Goal: Task Accomplishment & Management: Manage account settings

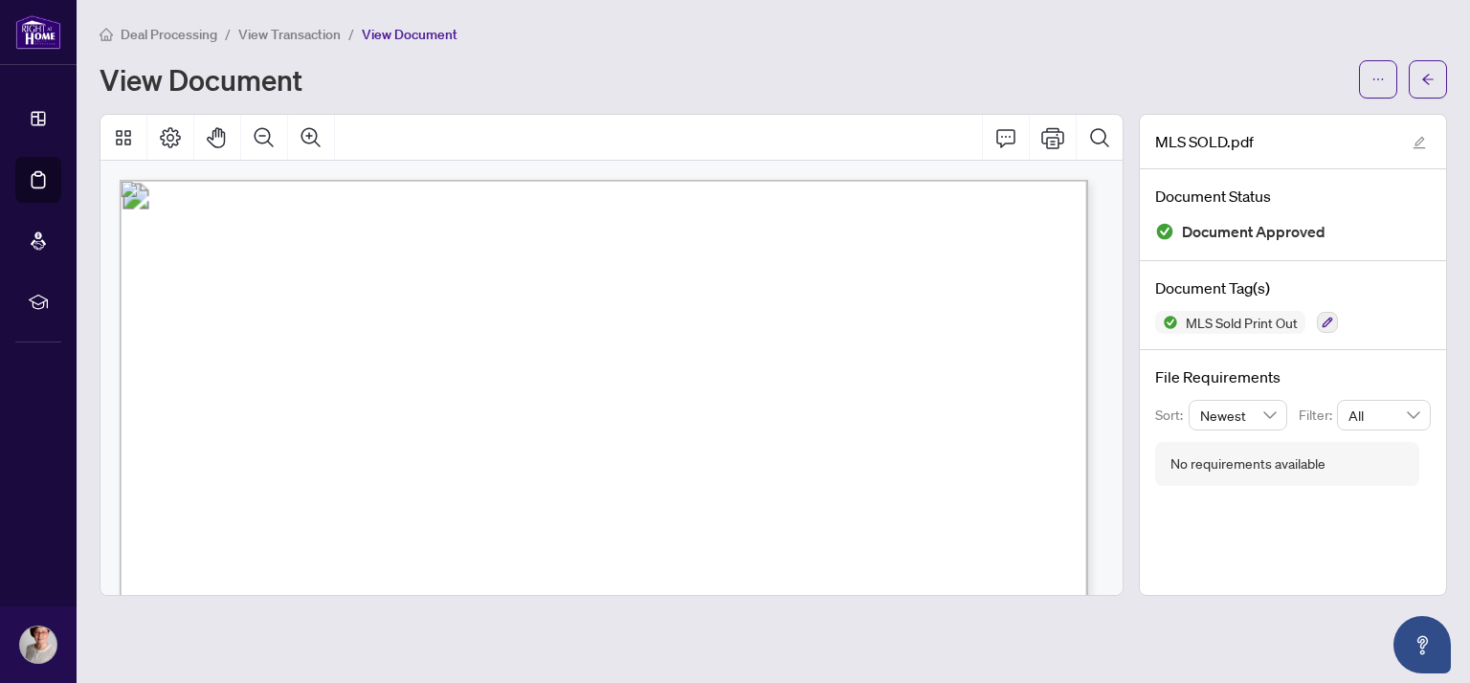
click at [170, 36] on span "Deal Processing" at bounding box center [169, 34] width 97 height 17
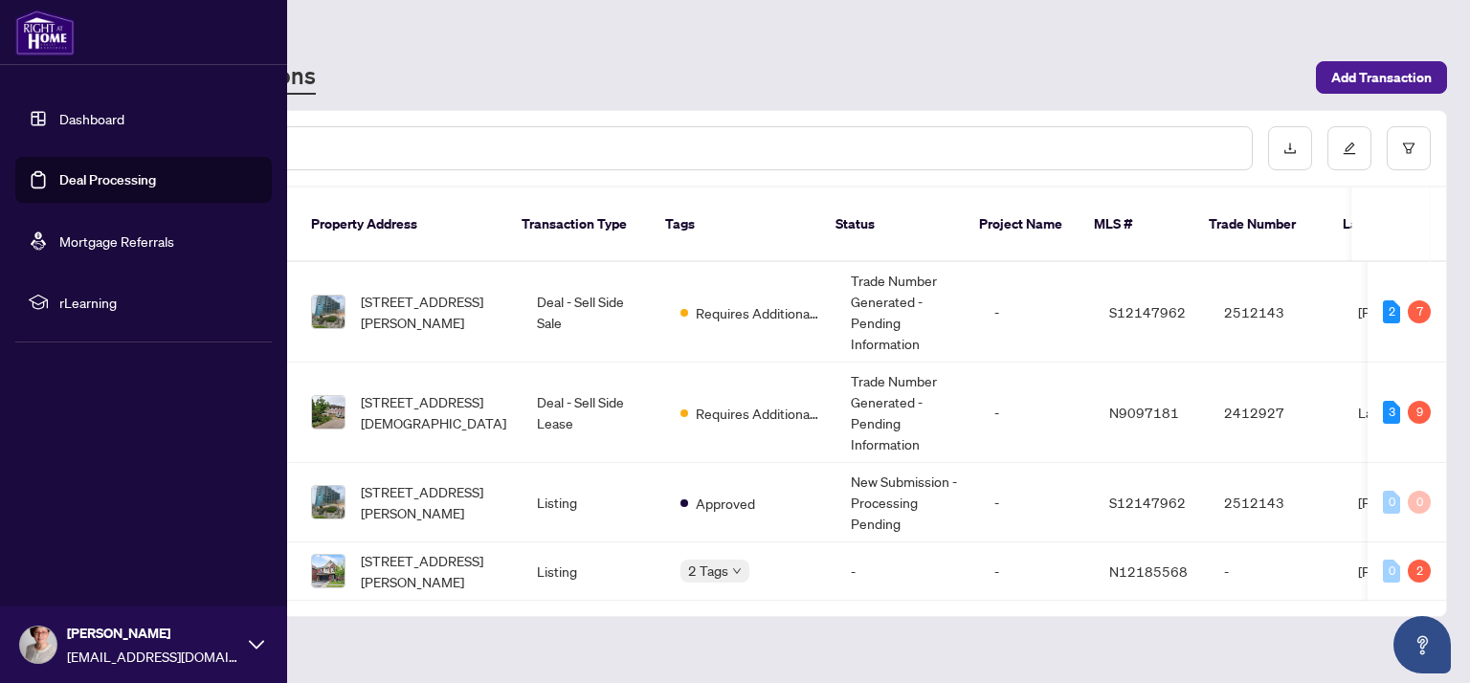
click at [132, 183] on link "Deal Processing" at bounding box center [107, 179] width 97 height 17
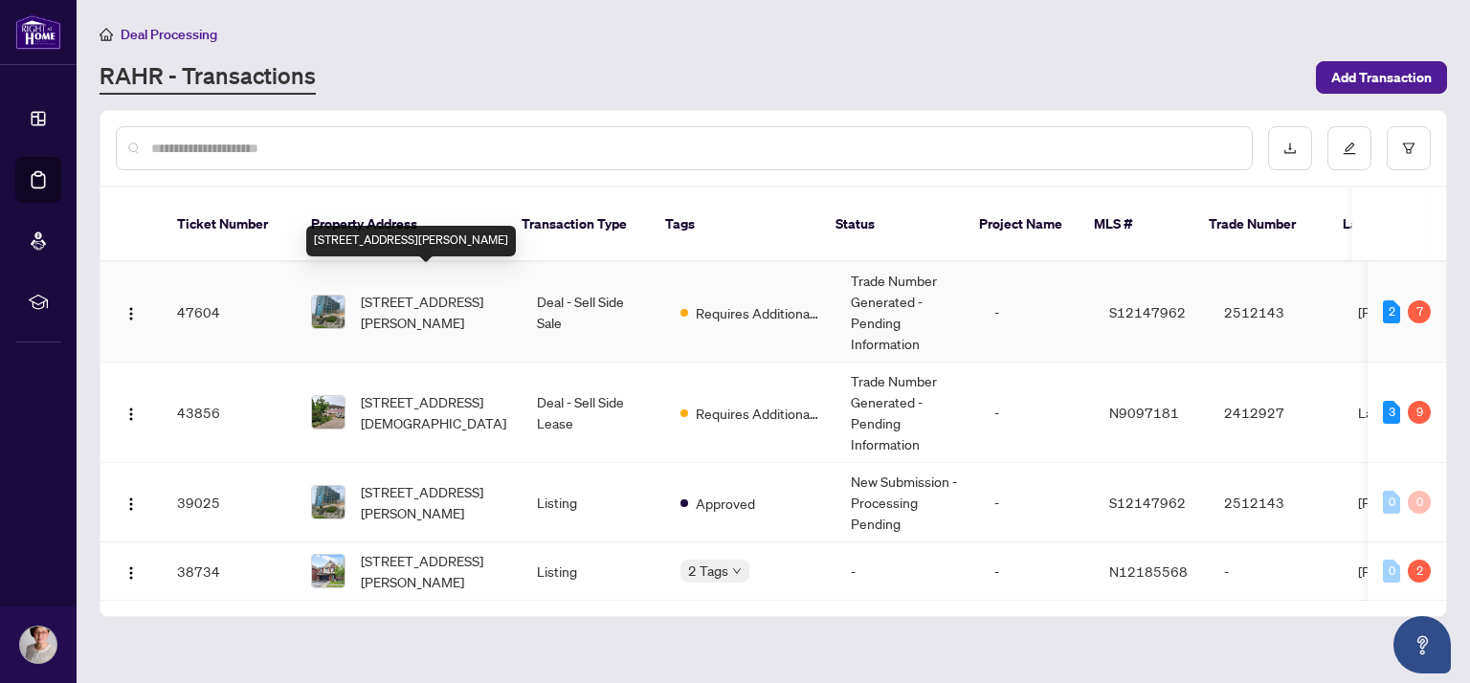
click at [398, 291] on span "[STREET_ADDRESS][PERSON_NAME]" at bounding box center [433, 312] width 145 height 42
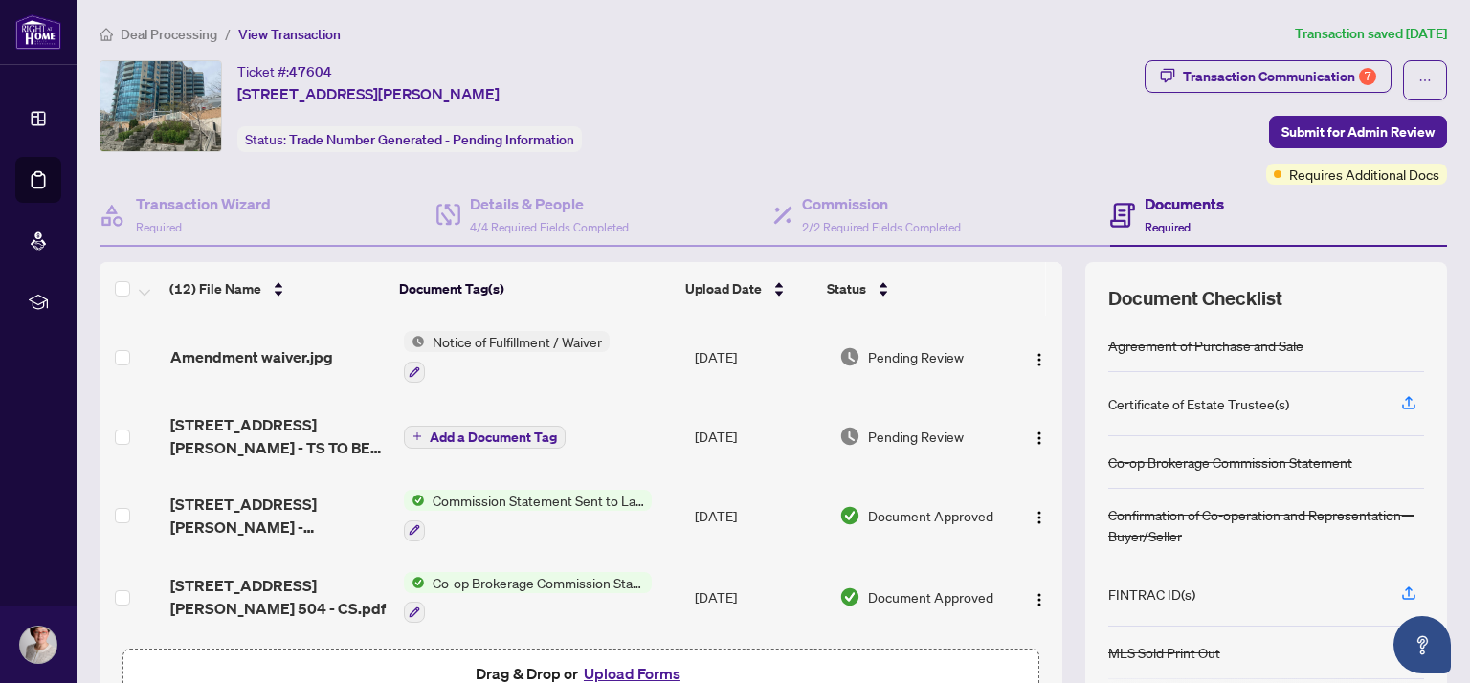
click at [1180, 199] on h4 "Documents" at bounding box center [1183, 203] width 79 height 23
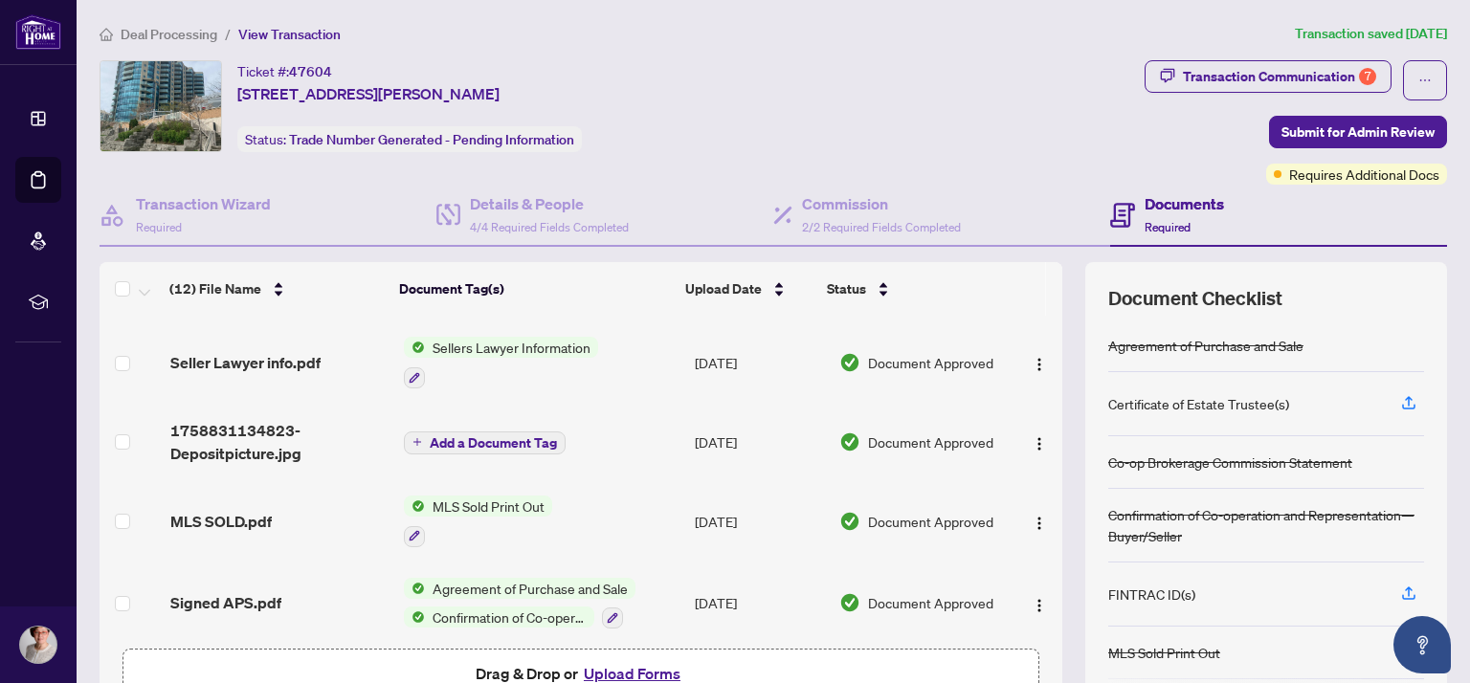
scroll to position [601, 0]
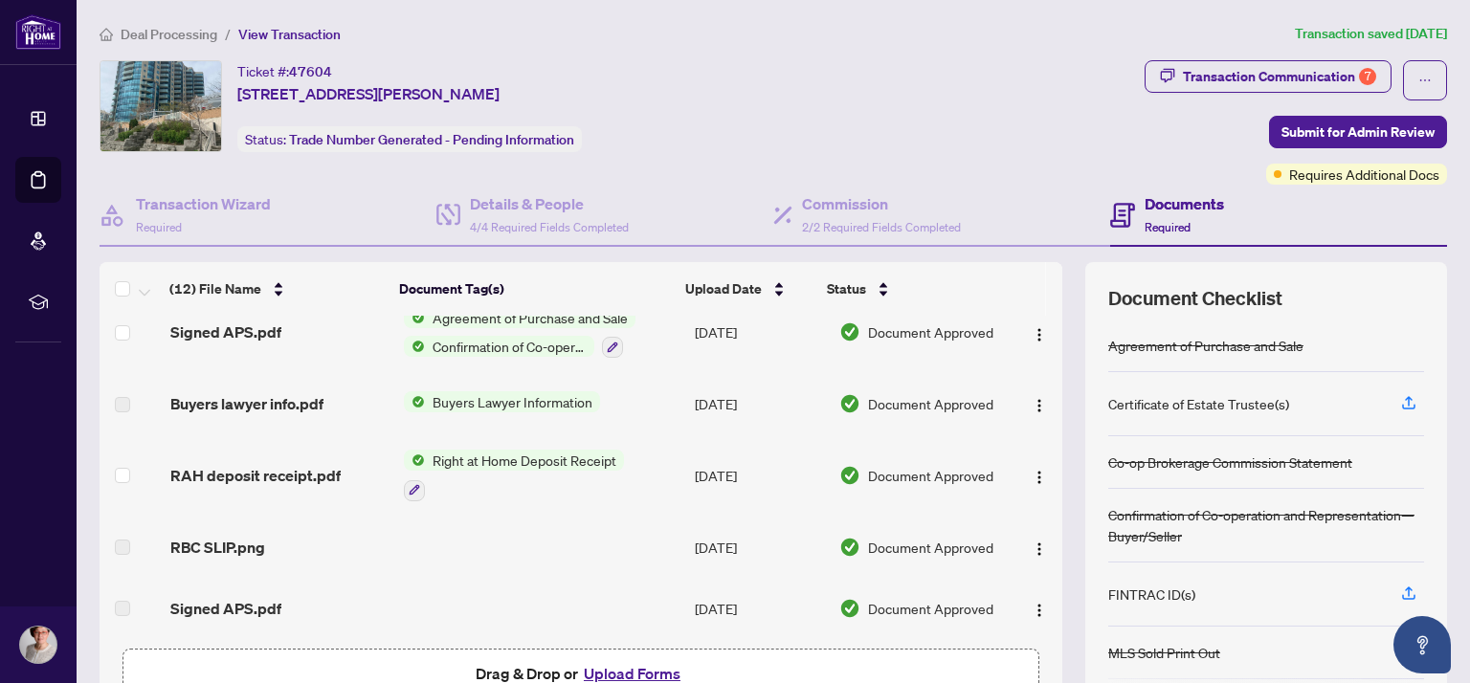
click at [529, 450] on span "Right at Home Deposit Receipt" at bounding box center [524, 460] width 199 height 21
click at [496, 450] on span "Right at Home Deposit Receipt" at bounding box center [524, 460] width 199 height 21
click at [497, 450] on span "Right at Home Deposit Receipt" at bounding box center [524, 460] width 199 height 21
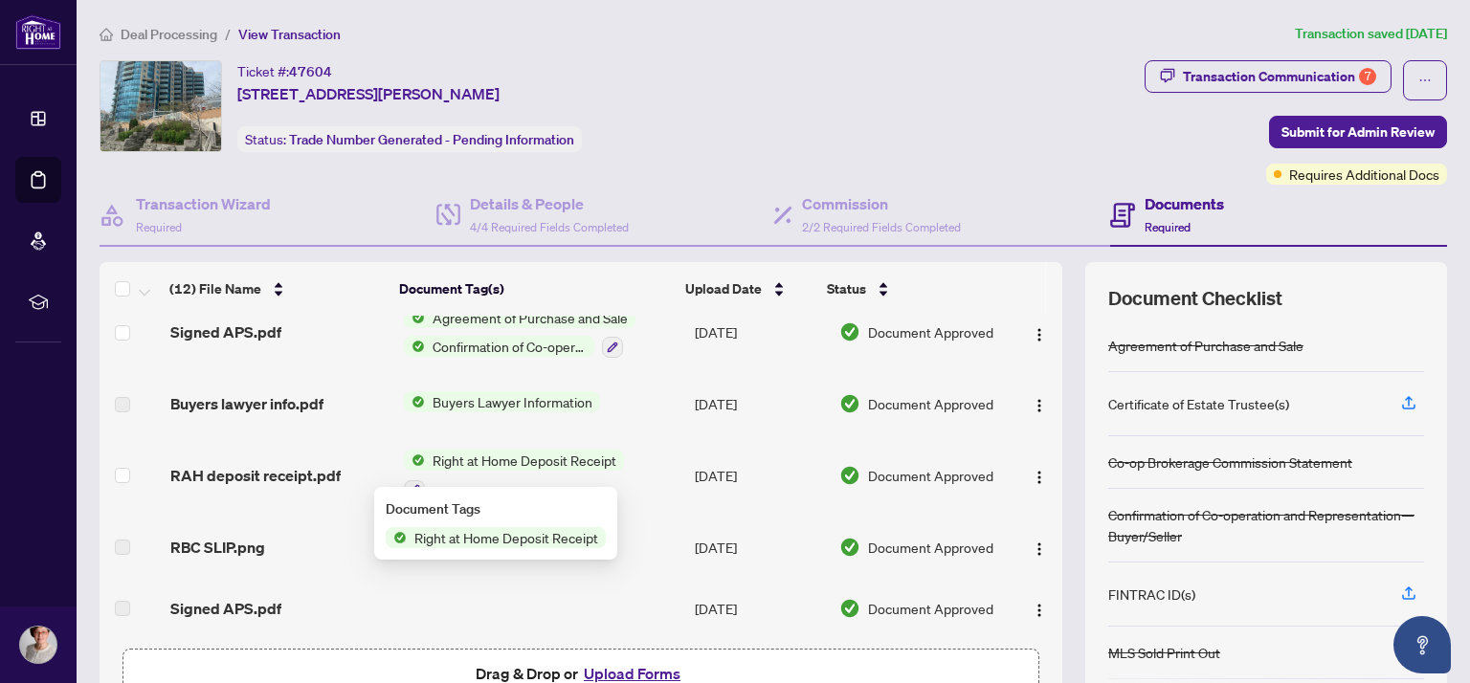
click at [484, 542] on span "Right at Home Deposit Receipt" at bounding box center [506, 537] width 199 height 21
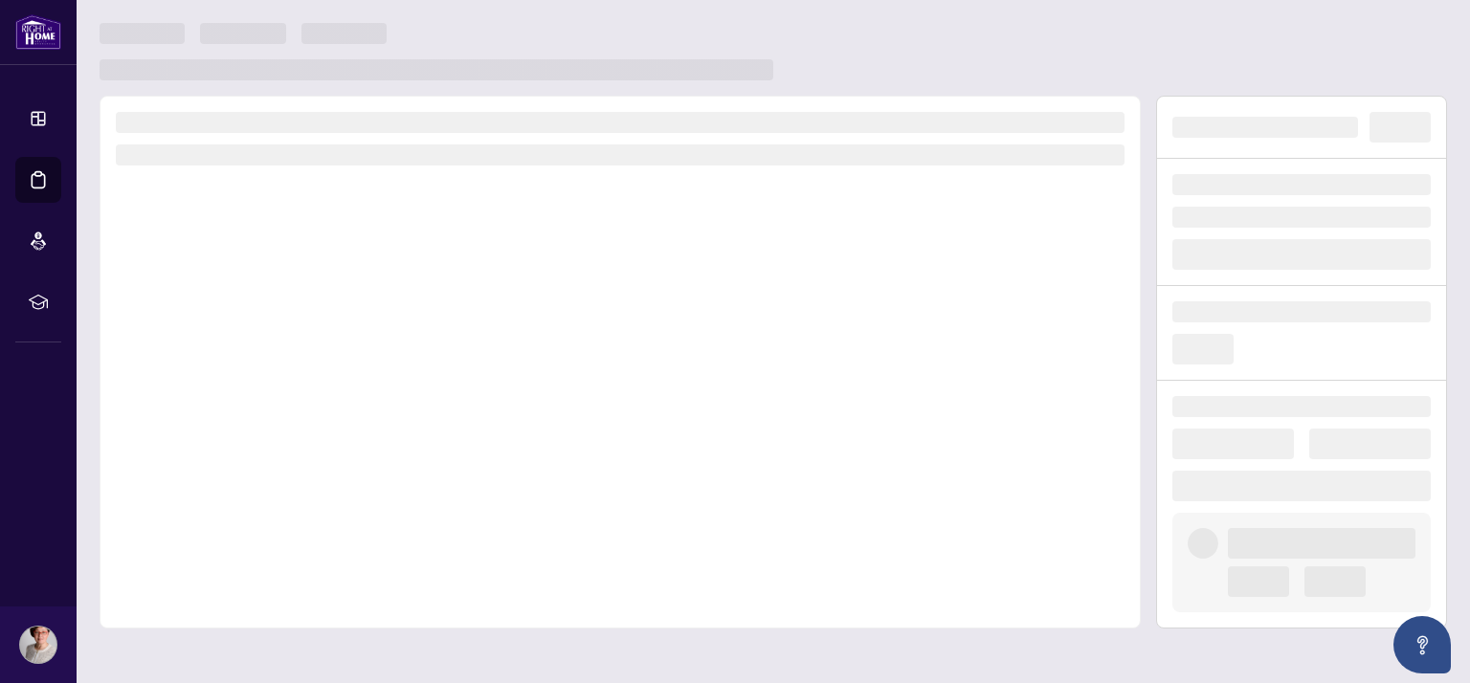
click at [484, 542] on div at bounding box center [620, 362] width 1041 height 533
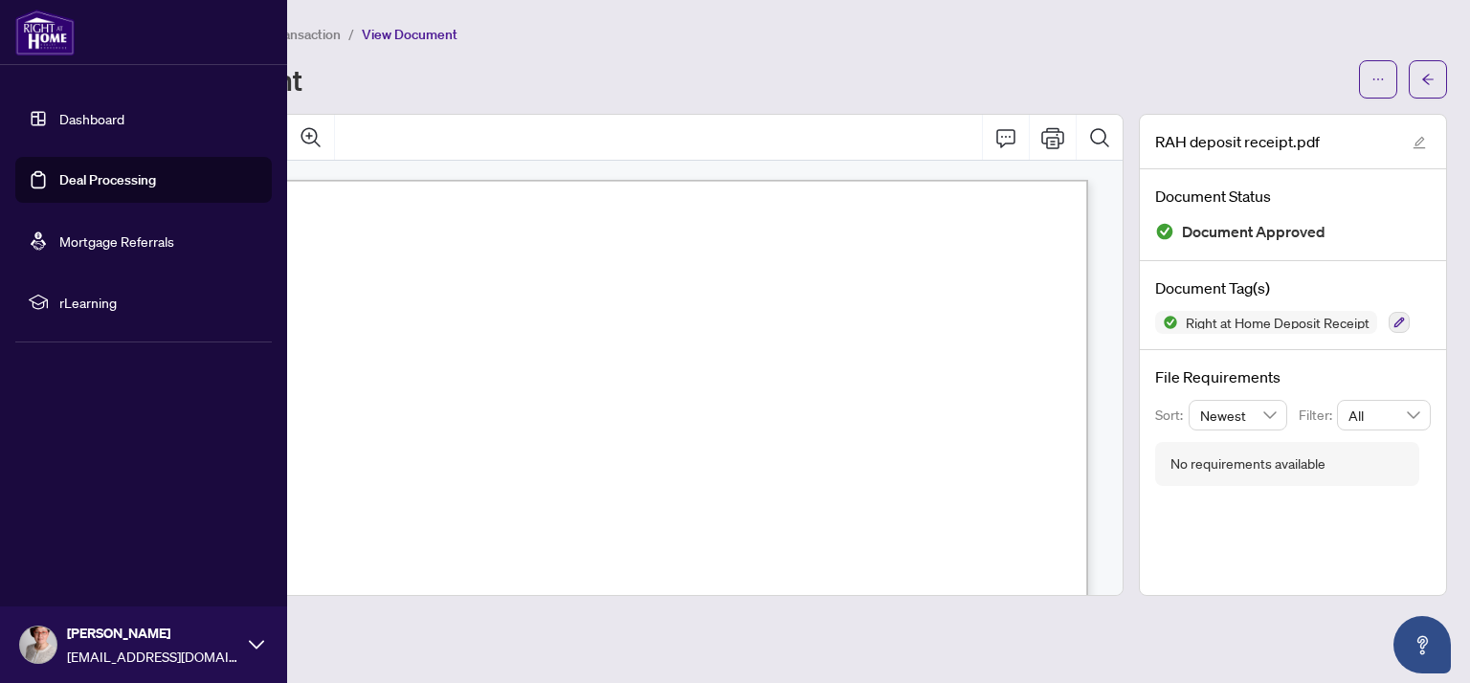
click at [96, 189] on link "Deal Processing" at bounding box center [107, 179] width 97 height 17
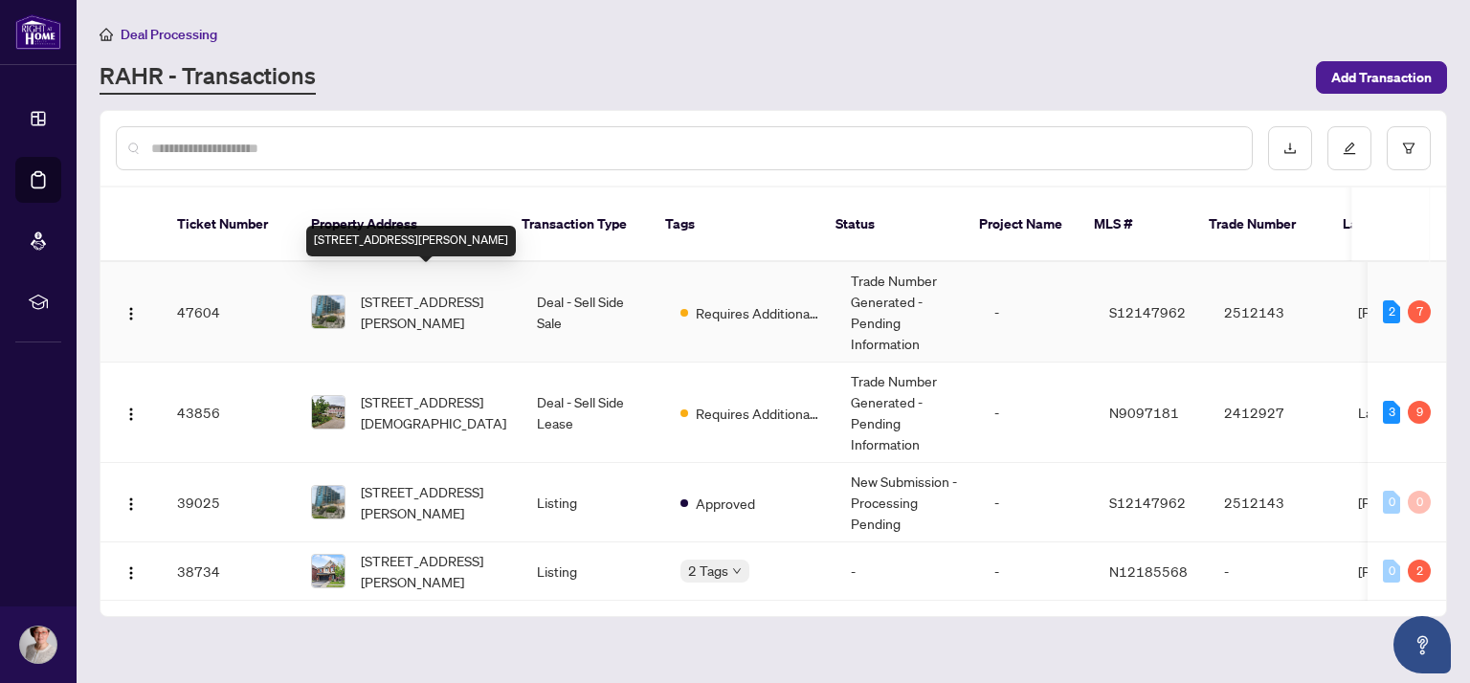
click at [374, 292] on span "[STREET_ADDRESS][PERSON_NAME]" at bounding box center [433, 312] width 145 height 42
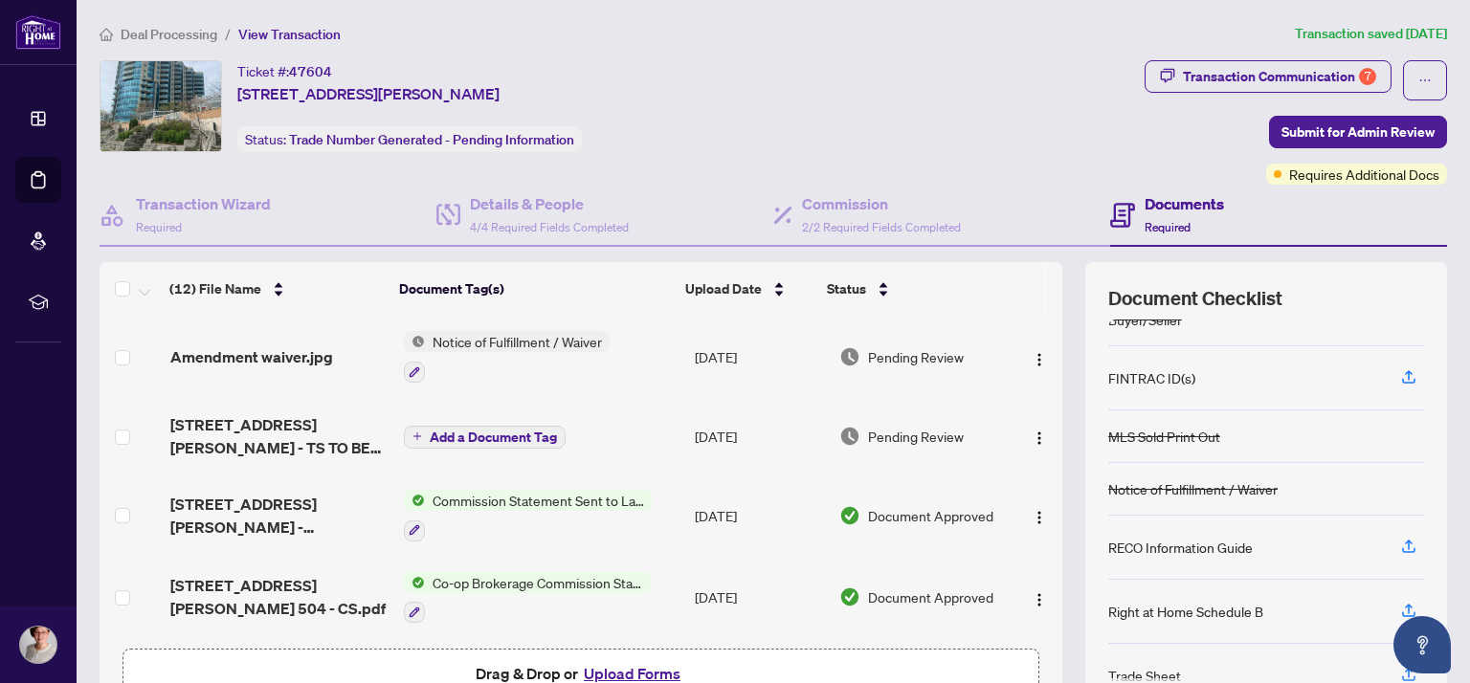
scroll to position [218, 0]
click at [1400, 603] on icon "button" at bounding box center [1408, 608] width 17 height 17
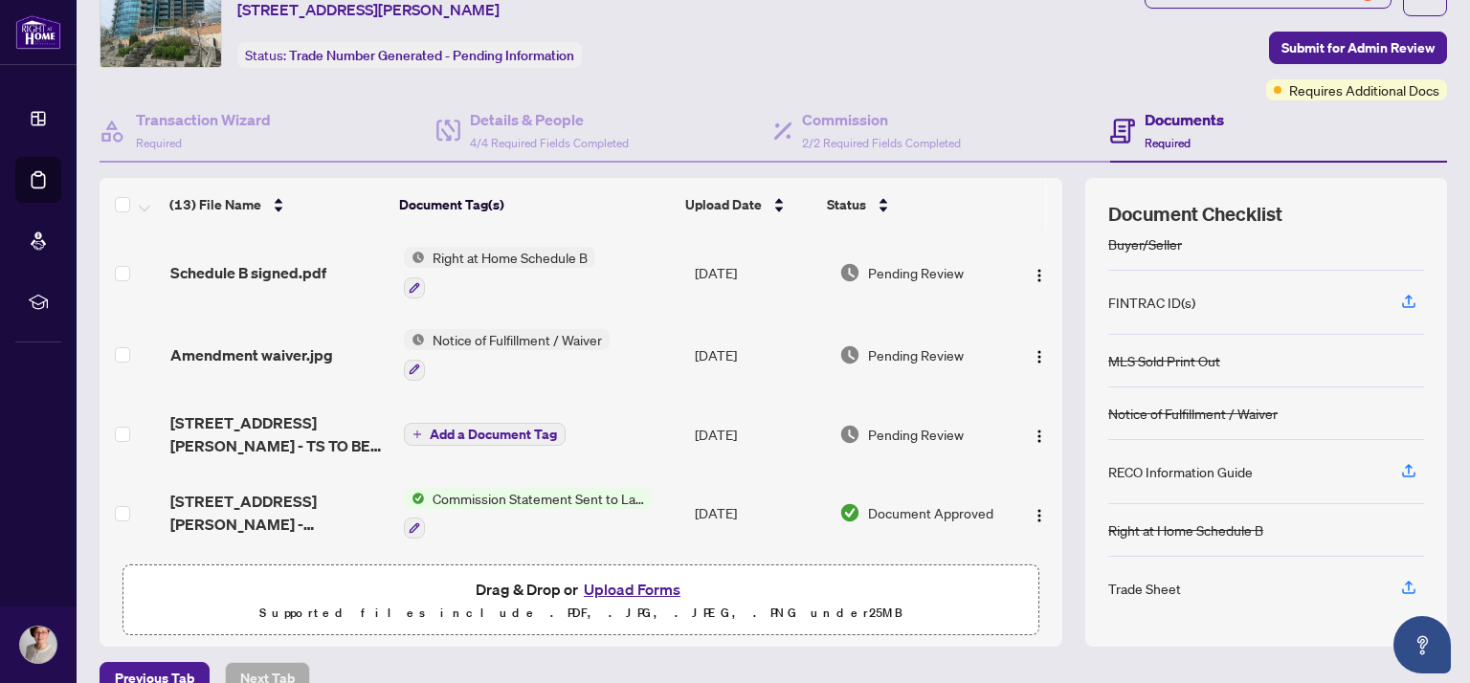
scroll to position [117, 0]
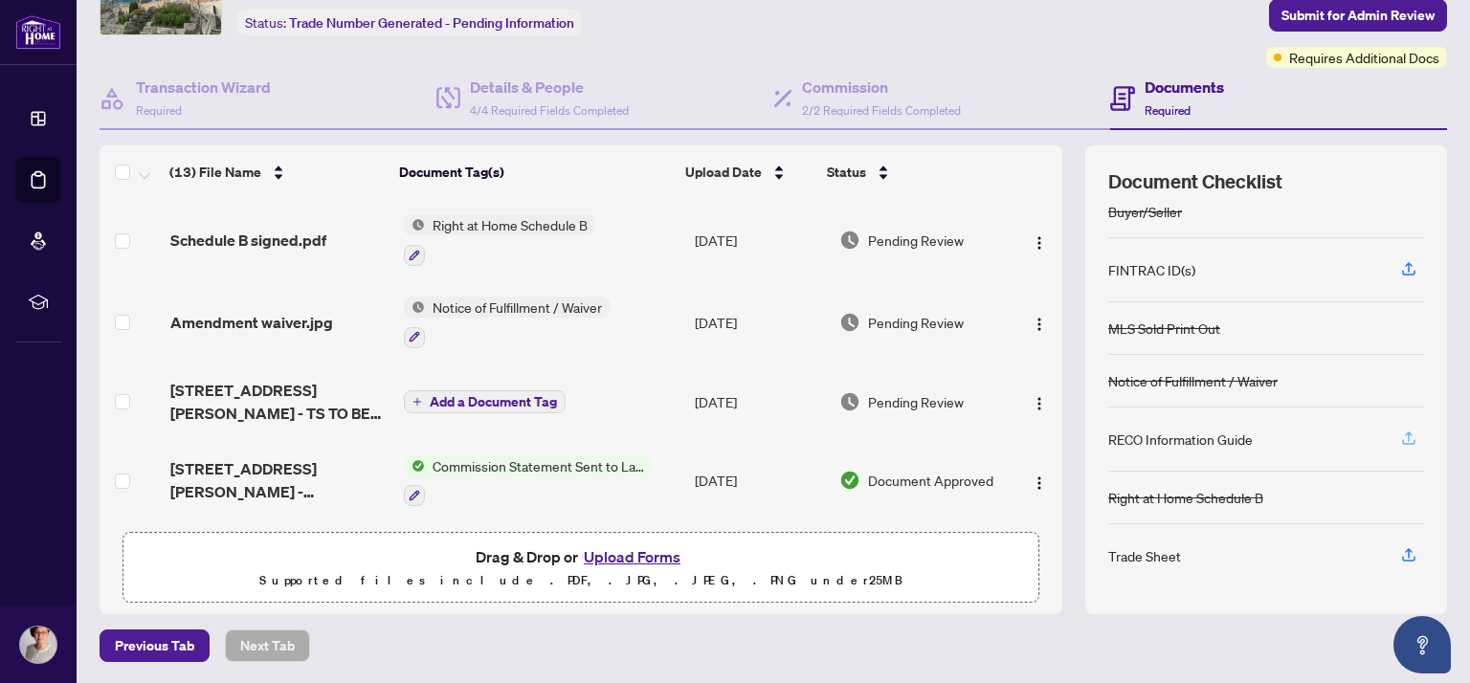
click at [1405, 432] on icon "button" at bounding box center [1409, 437] width 8 height 10
click at [1400, 430] on icon "button" at bounding box center [1408, 438] width 17 height 17
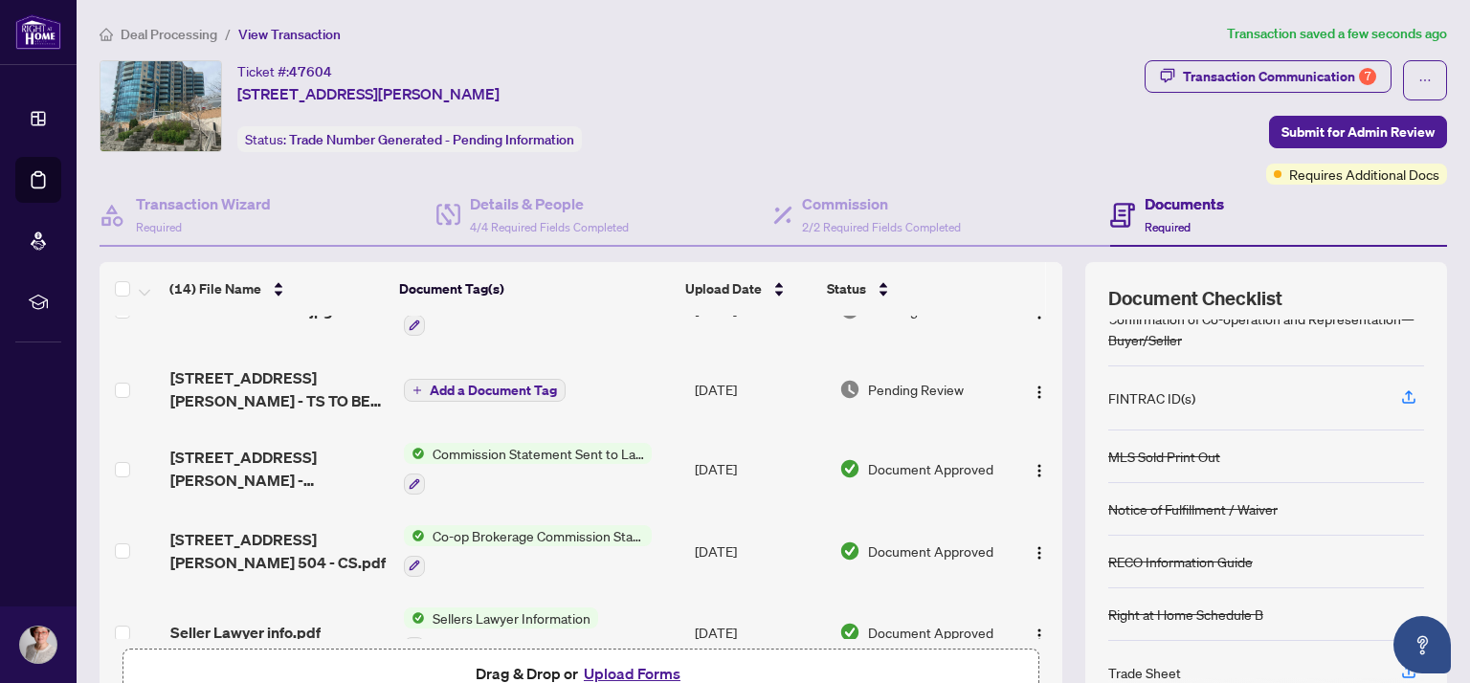
scroll to position [211, 0]
click at [468, 388] on span "Add a Document Tag" at bounding box center [493, 390] width 127 height 13
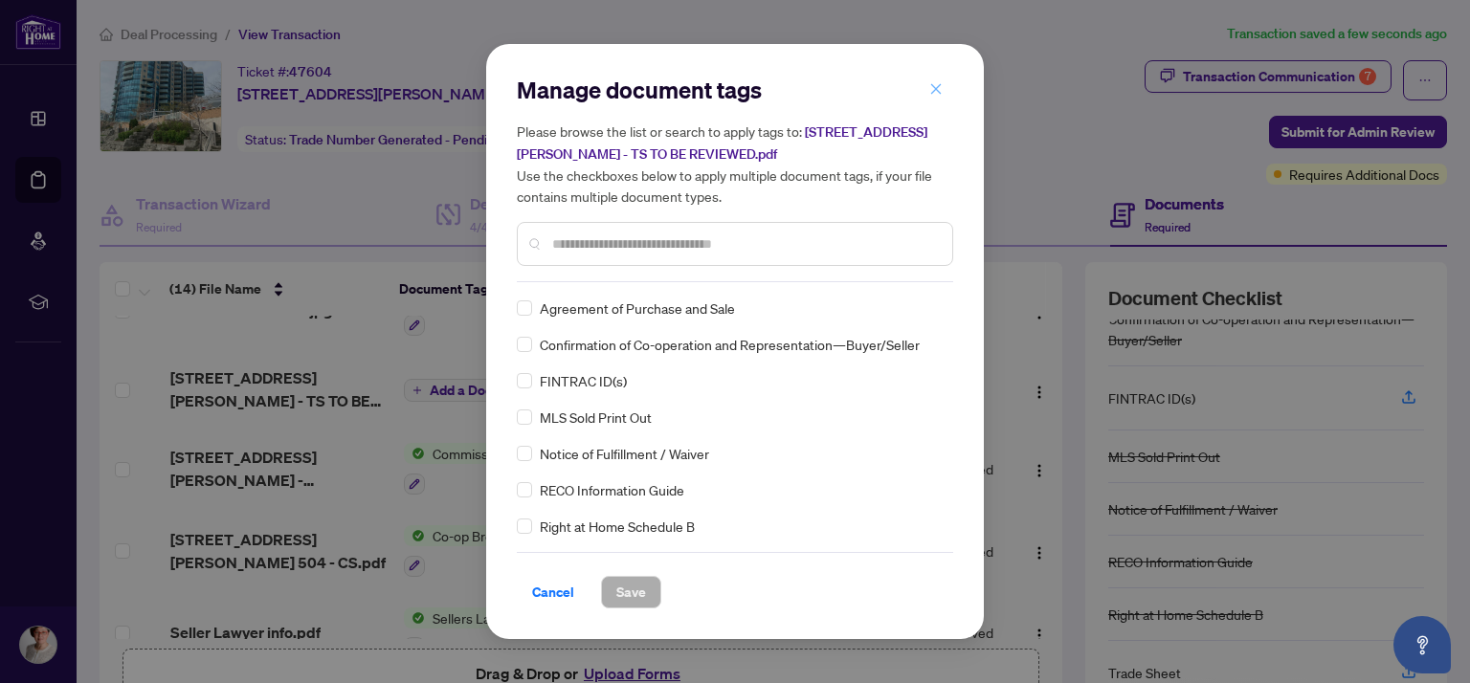
click at [936, 89] on icon "close" at bounding box center [936, 88] width 11 height 11
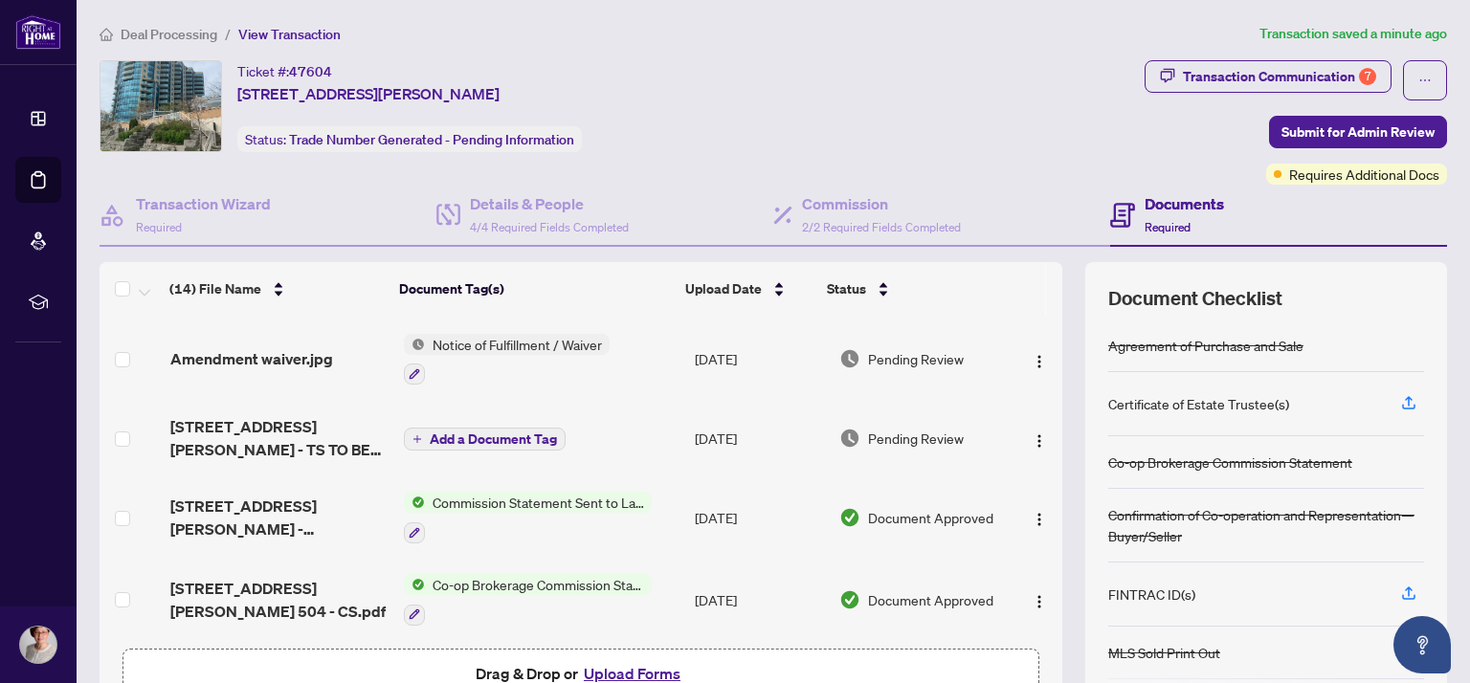
scroll to position [0, 0]
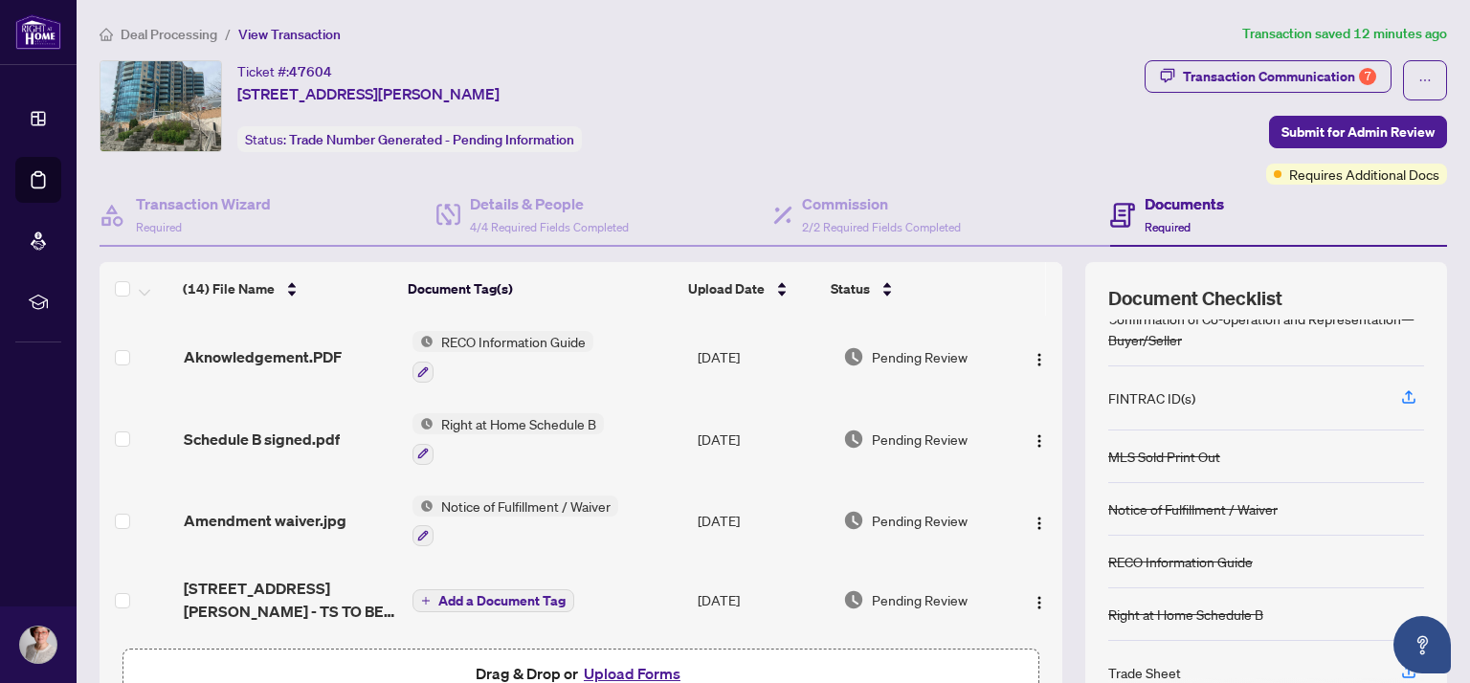
scroll to position [116, 0]
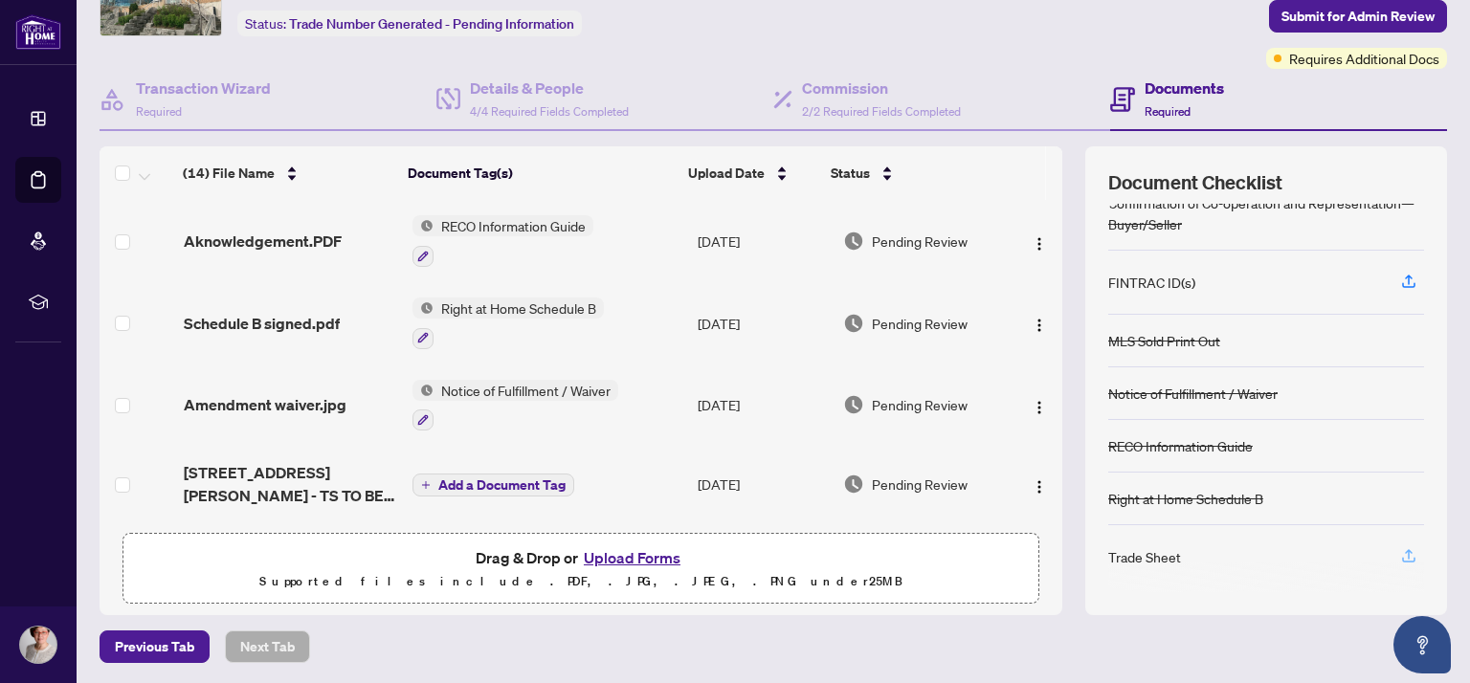
click at [1400, 547] on icon "button" at bounding box center [1408, 555] width 17 height 17
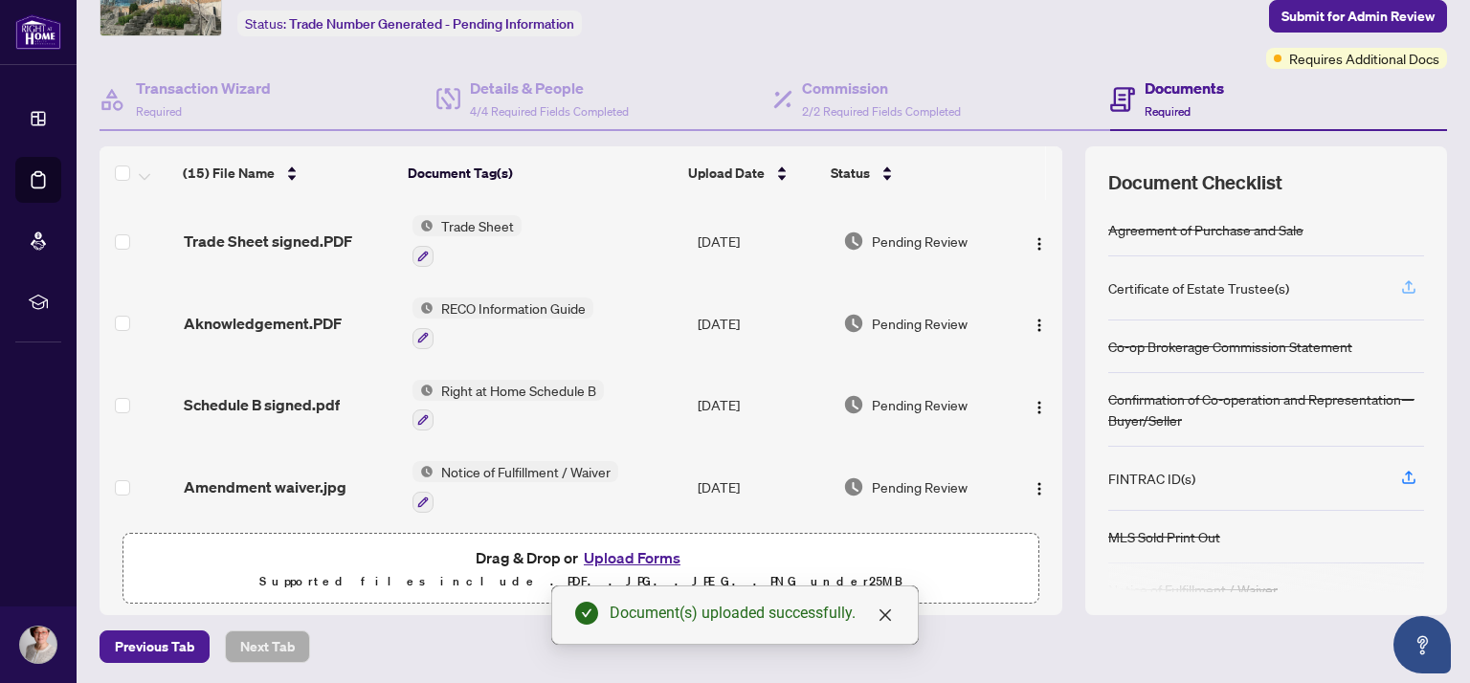
click at [1405, 282] on icon "button" at bounding box center [1409, 285] width 8 height 10
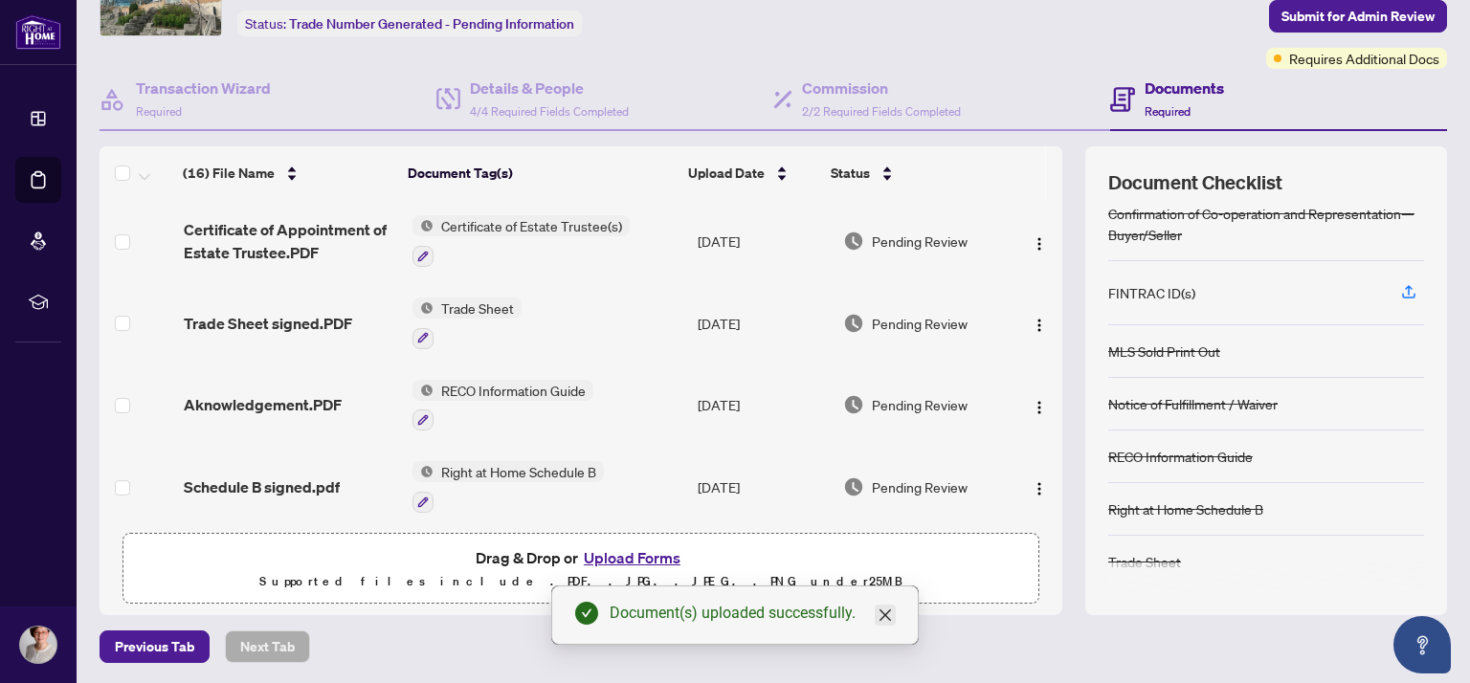
click at [887, 611] on icon "close" at bounding box center [884, 615] width 15 height 15
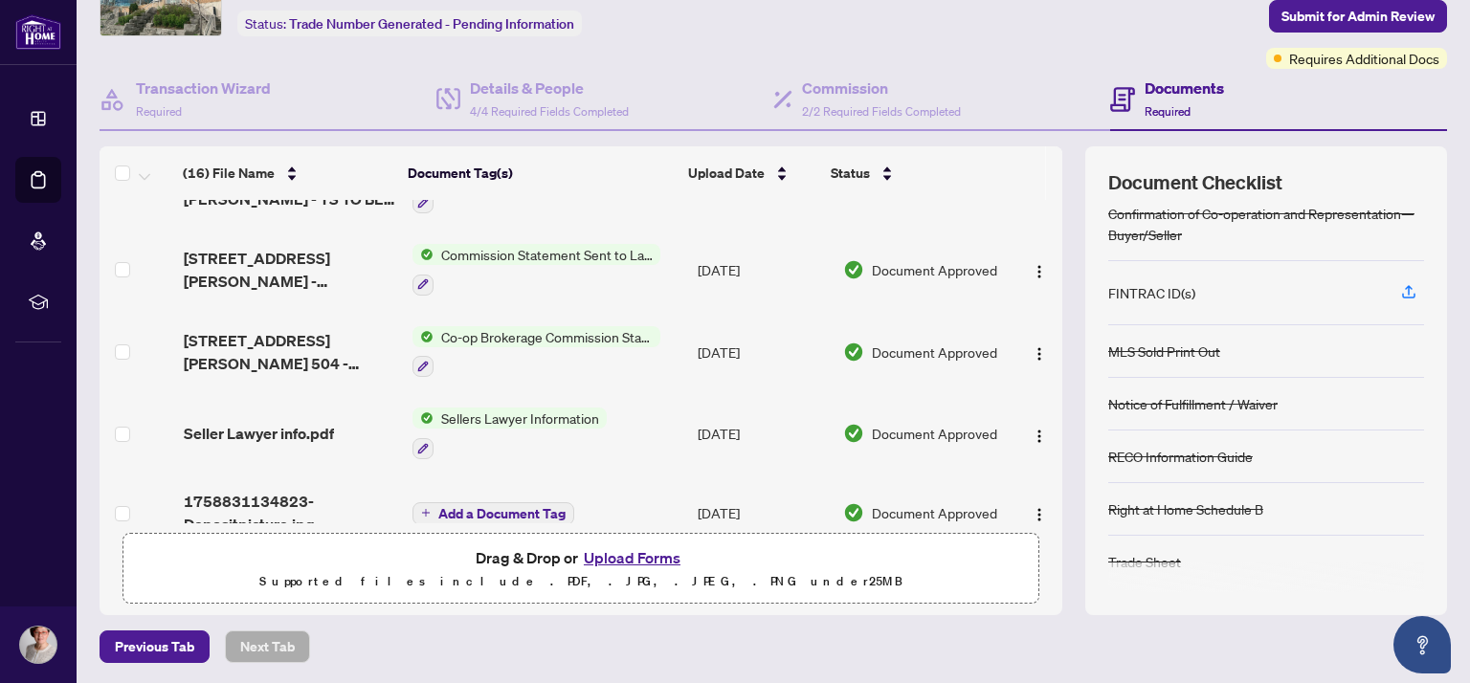
scroll to position [188, 0]
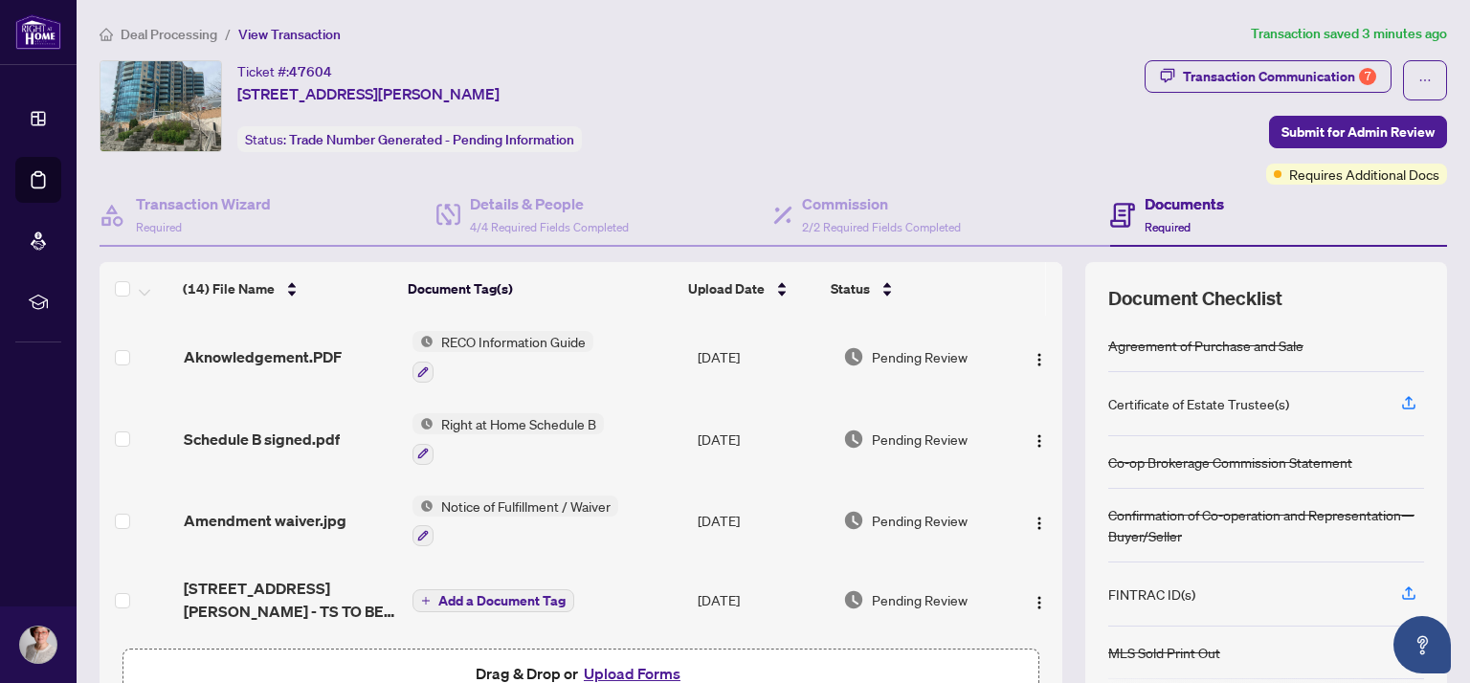
click at [1182, 205] on h4 "Documents" at bounding box center [1183, 203] width 79 height 23
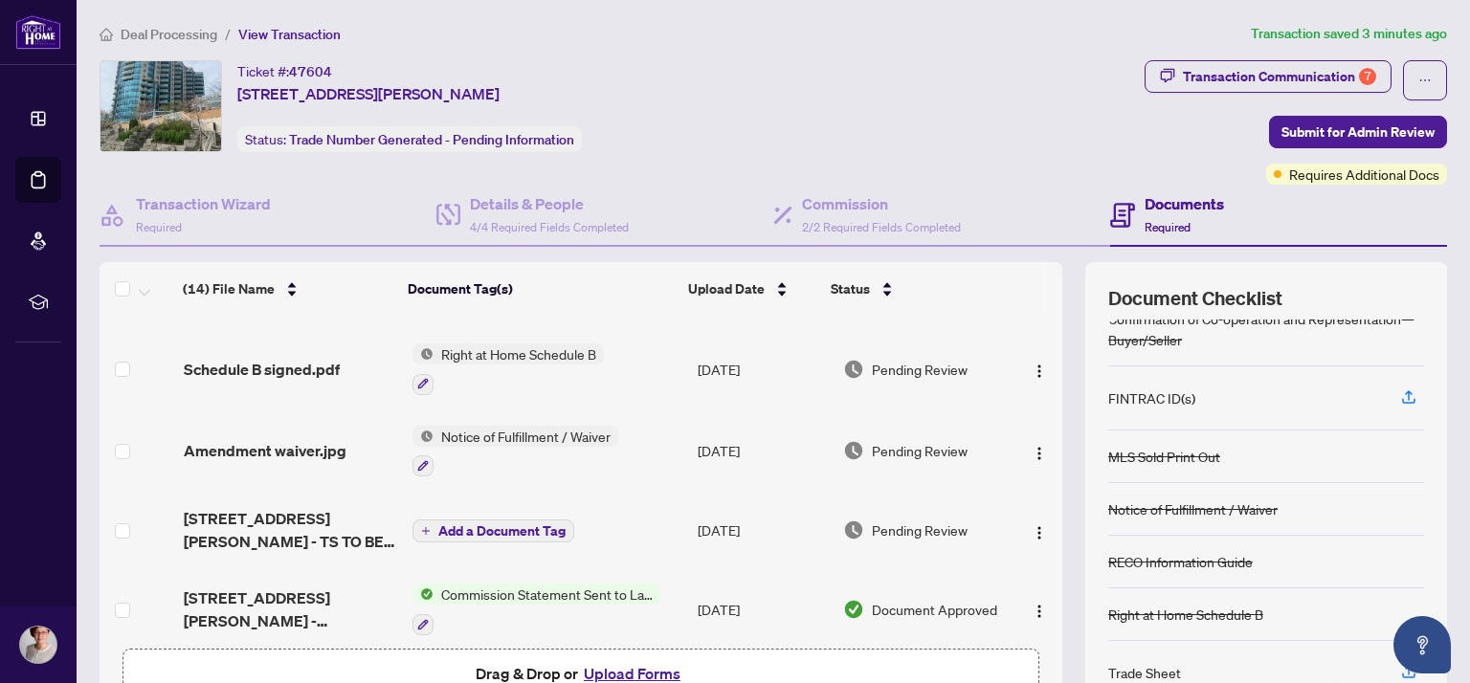
scroll to position [105, 0]
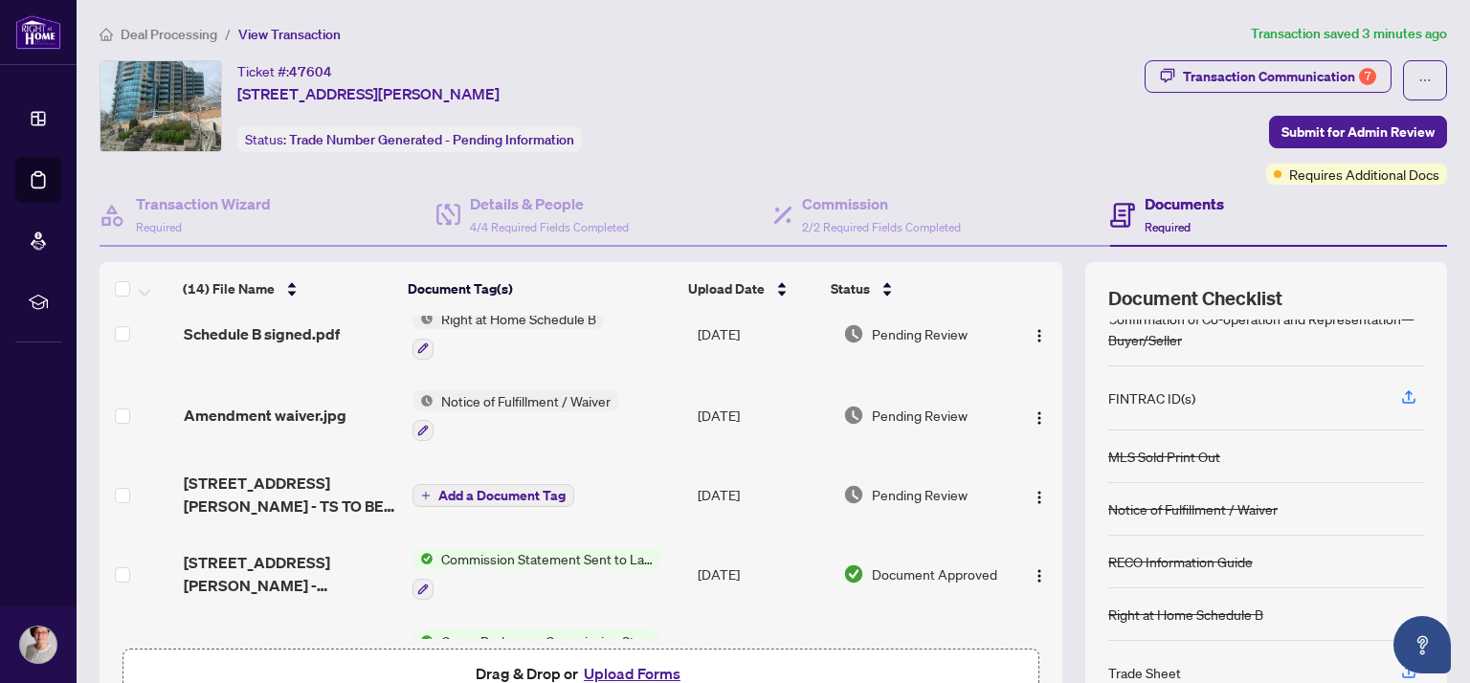
click at [490, 490] on span "Add a Document Tag" at bounding box center [501, 495] width 127 height 13
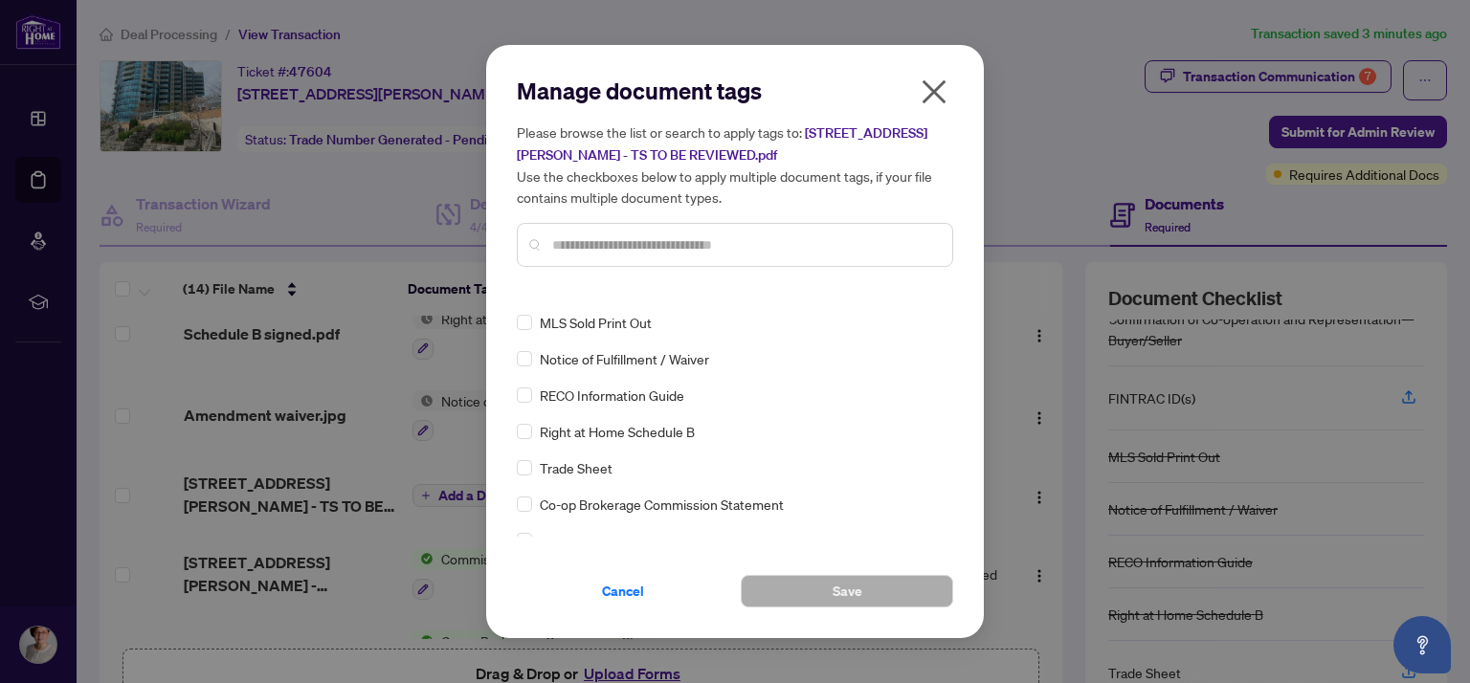
scroll to position [0, 0]
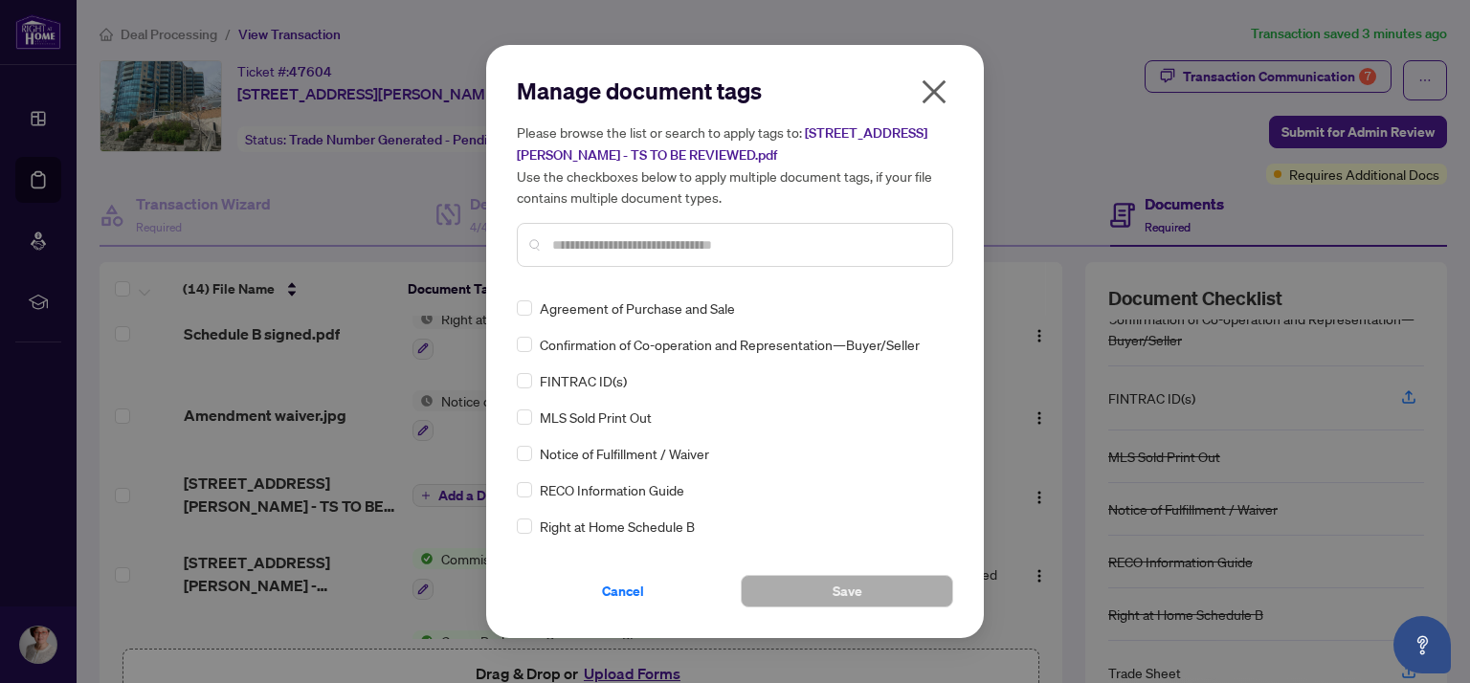
click at [937, 74] on div "Manage document tags Please browse the list or search to apply tags to: 504-37 …" at bounding box center [735, 341] width 498 height 593
click at [935, 90] on icon "close" at bounding box center [934, 92] width 31 height 31
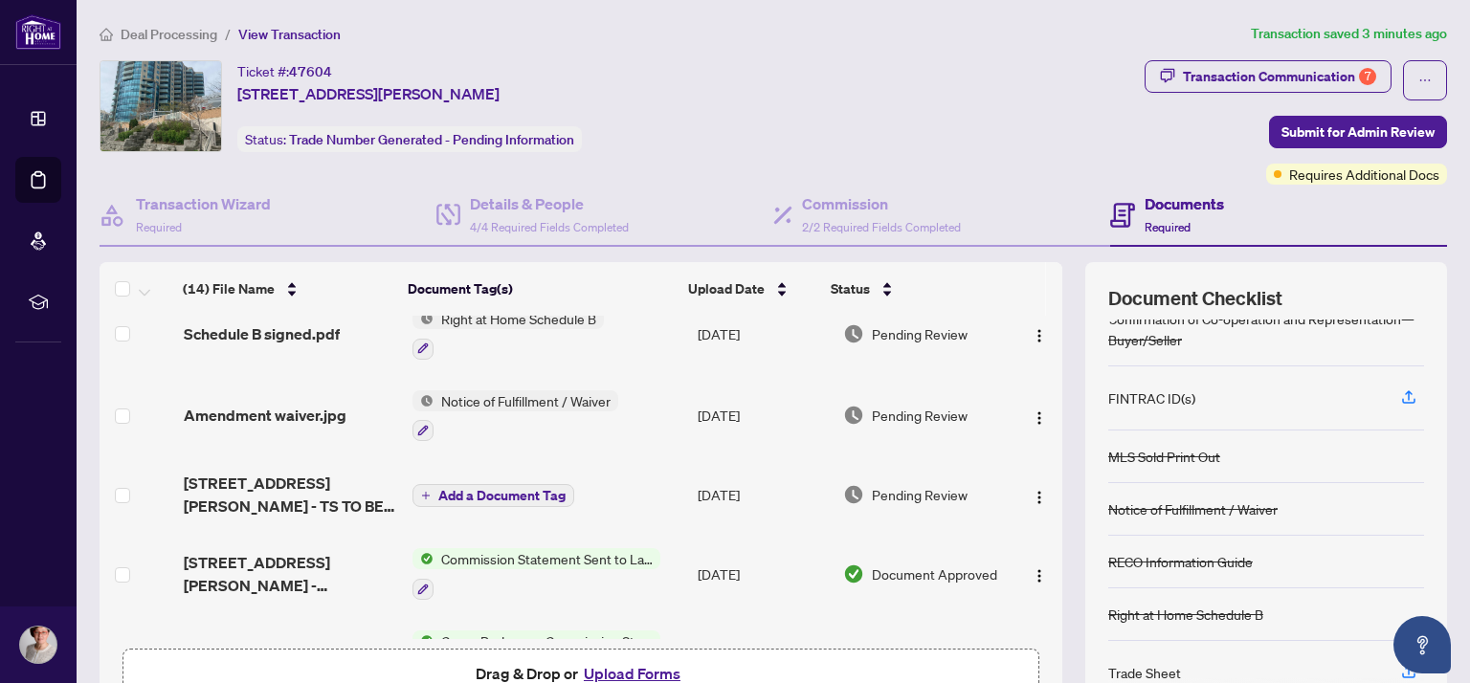
click at [519, 489] on span "Add a Document Tag" at bounding box center [501, 495] width 127 height 13
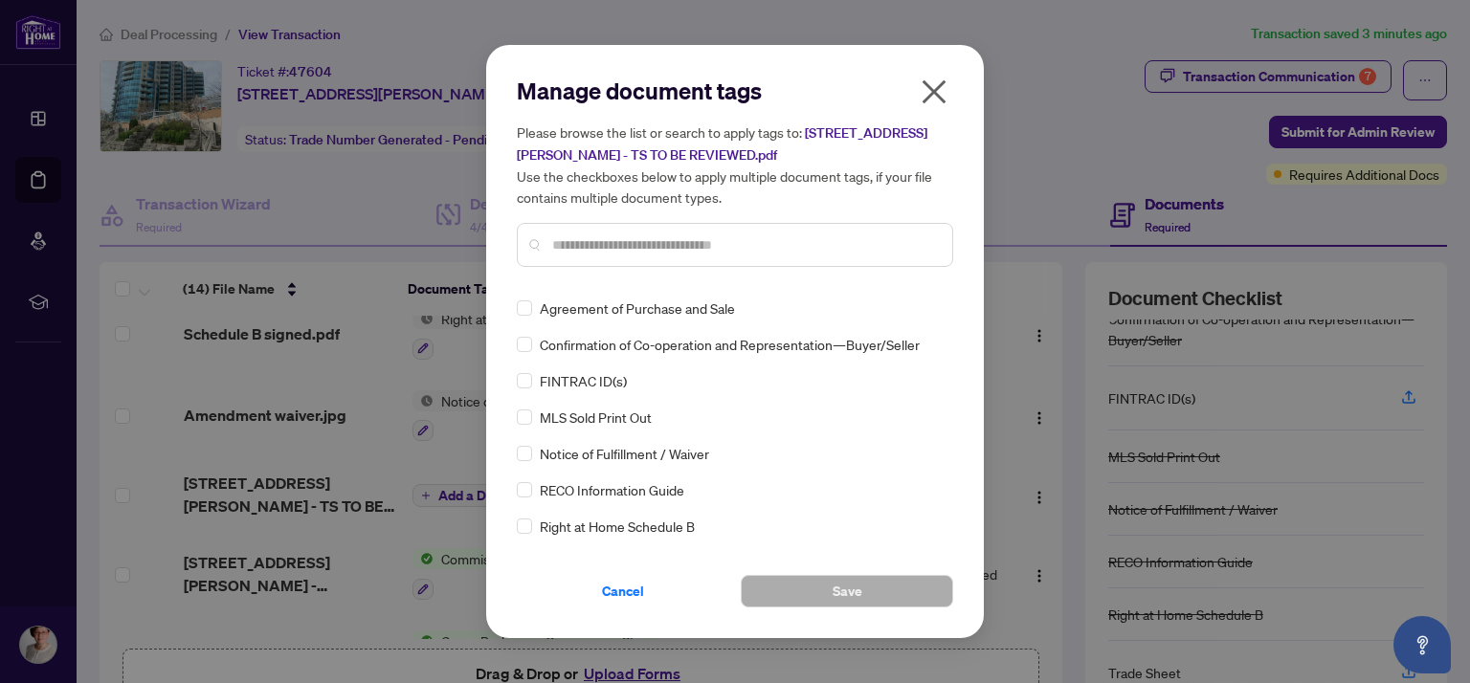
click at [704, 241] on input "text" at bounding box center [744, 244] width 385 height 21
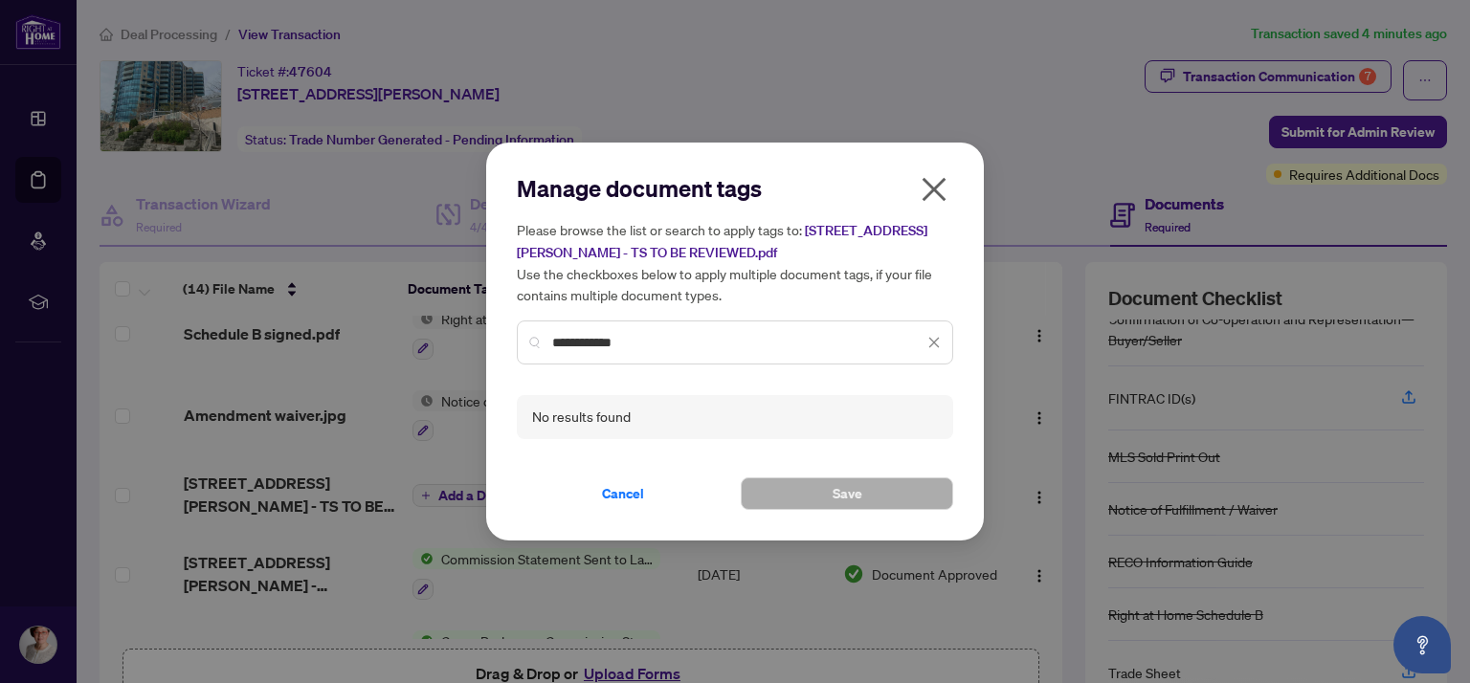
type input "**********"
click at [936, 341] on icon "close" at bounding box center [933, 342] width 13 height 13
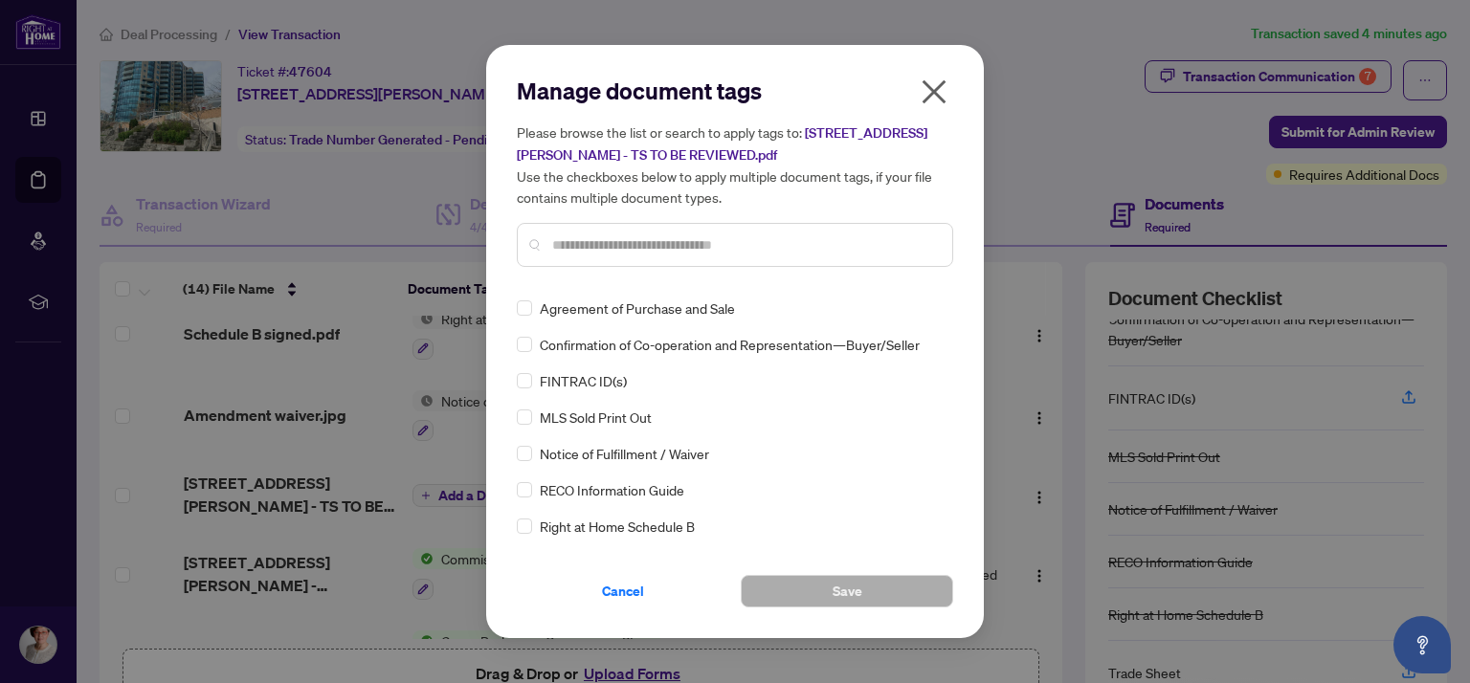
drag, startPoint x: 947, startPoint y: 312, endPoint x: 929, endPoint y: 408, distance: 97.4
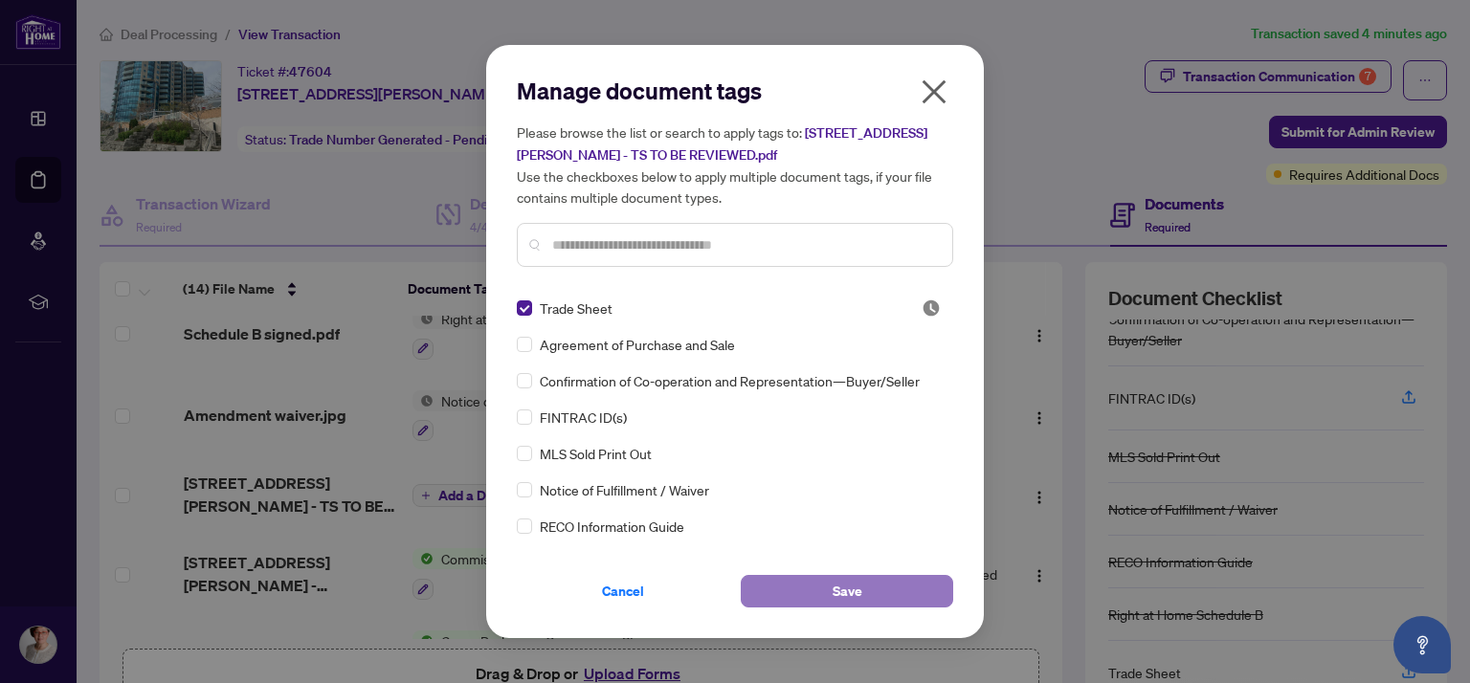
click at [865, 594] on button "Save" at bounding box center [847, 591] width 212 height 33
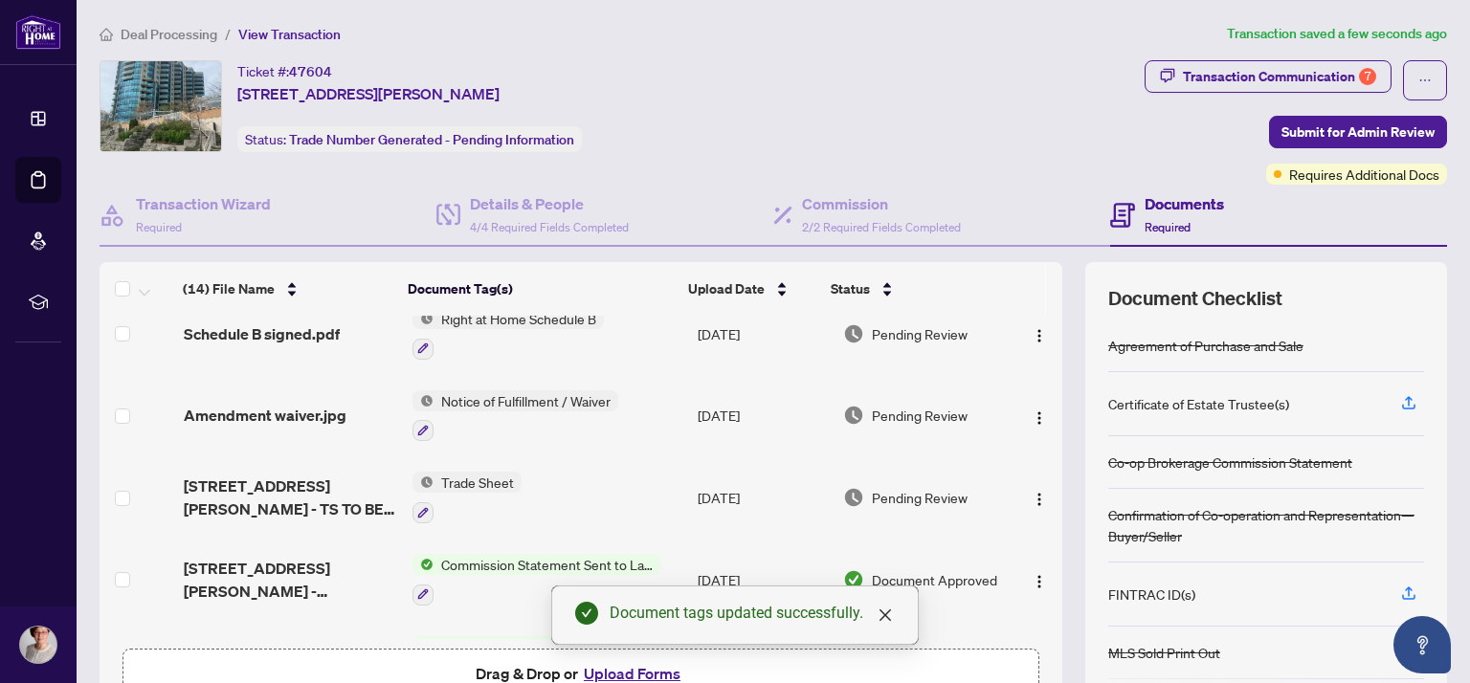
click at [735, 627] on div "Document tags updated successfully." at bounding box center [734, 615] width 367 height 59
click at [637, 667] on button "Upload Forms" at bounding box center [632, 673] width 108 height 25
click at [1158, 202] on h4 "Documents" at bounding box center [1183, 203] width 79 height 23
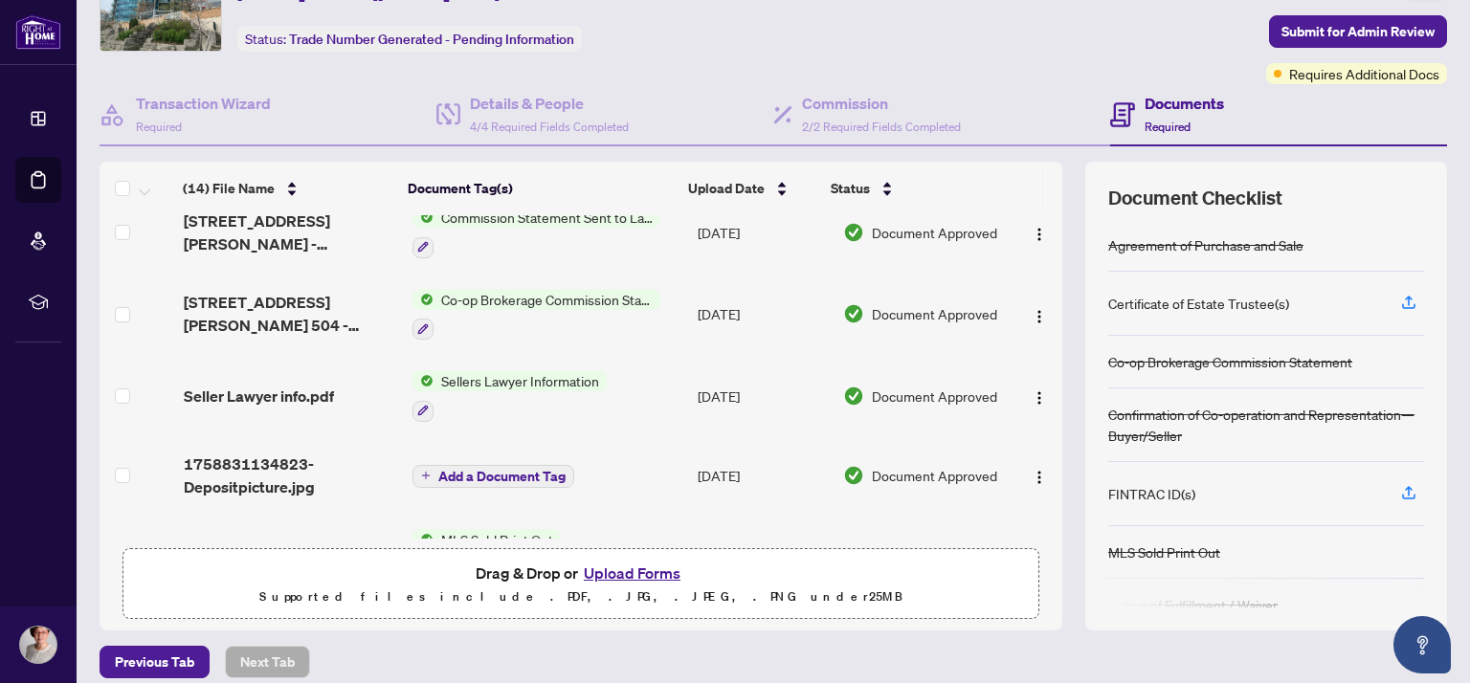
scroll to position [26, 0]
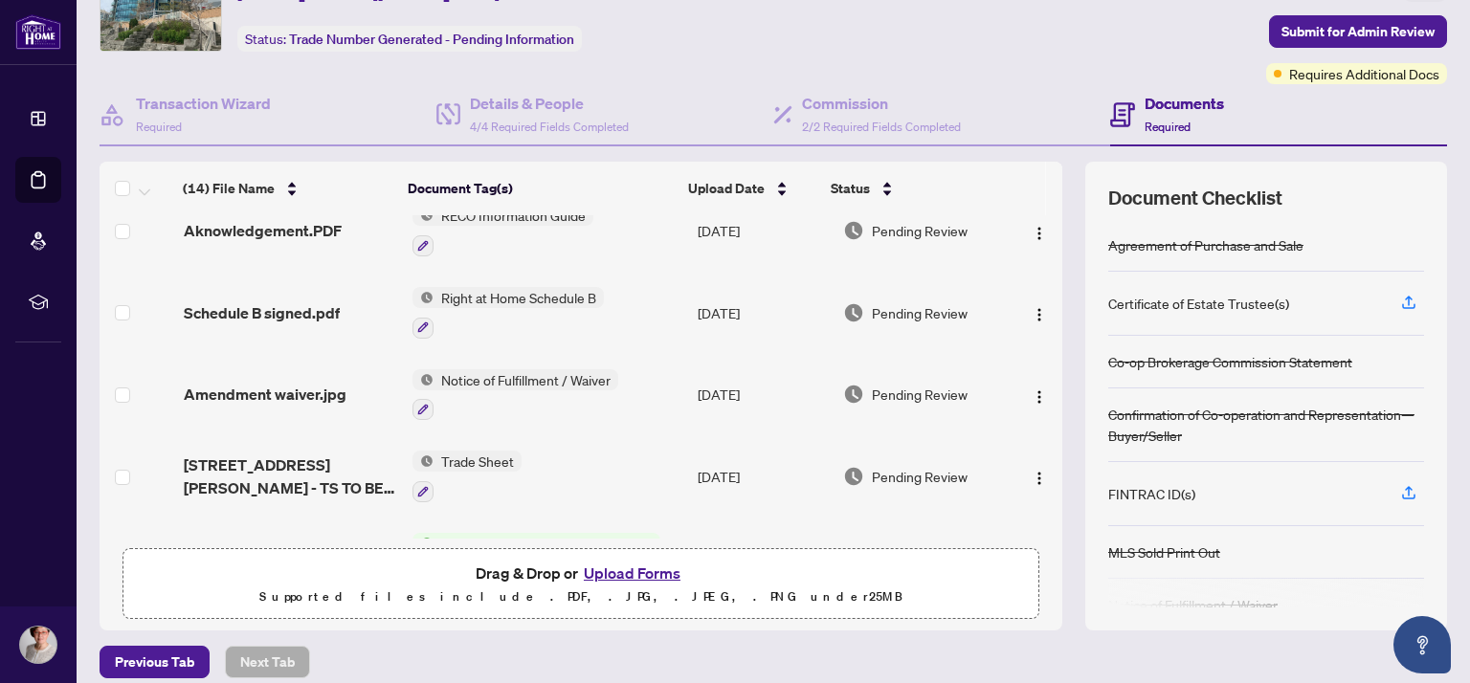
click at [457, 455] on span "Trade Sheet" at bounding box center [477, 461] width 88 height 21
click at [403, 552] on span "Trade Sheet" at bounding box center [416, 550] width 88 height 21
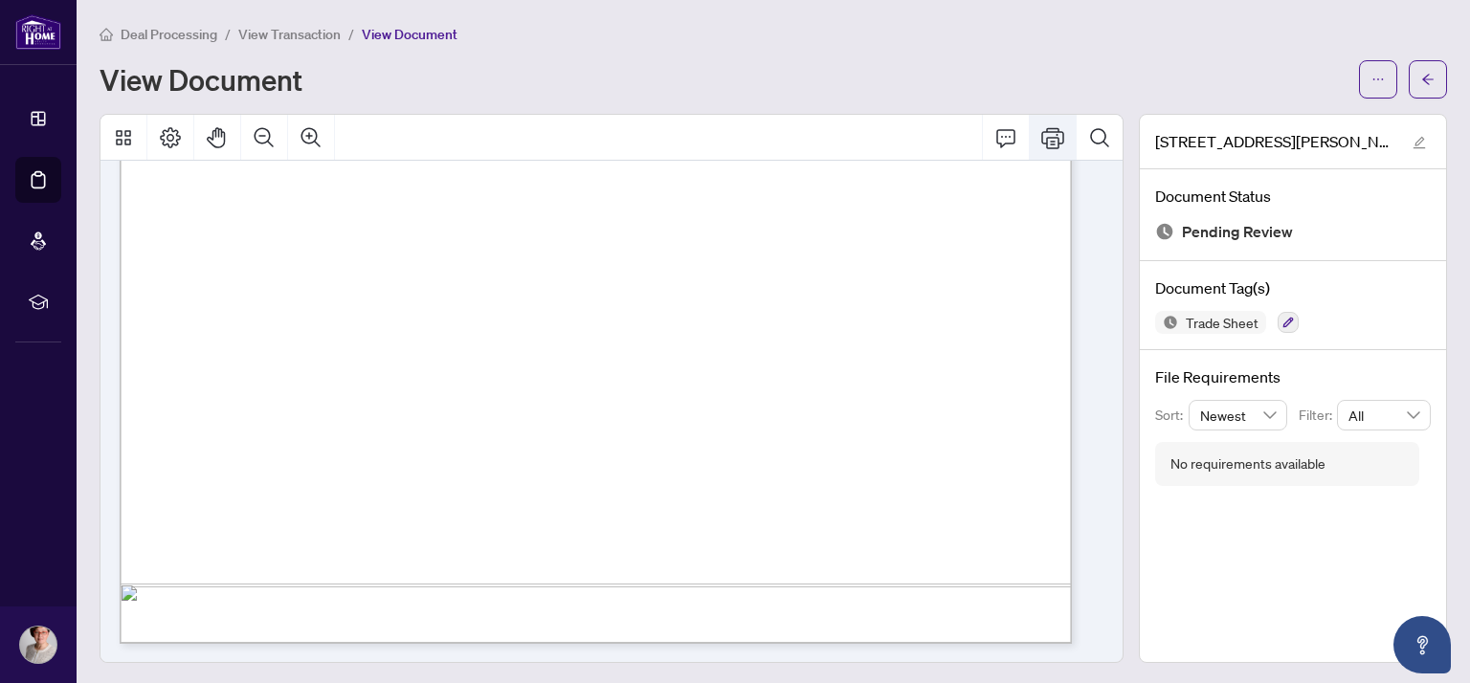
click at [1041, 136] on icon "Print" at bounding box center [1052, 137] width 23 height 23
